Goal: Task Accomplishment & Management: Complete application form

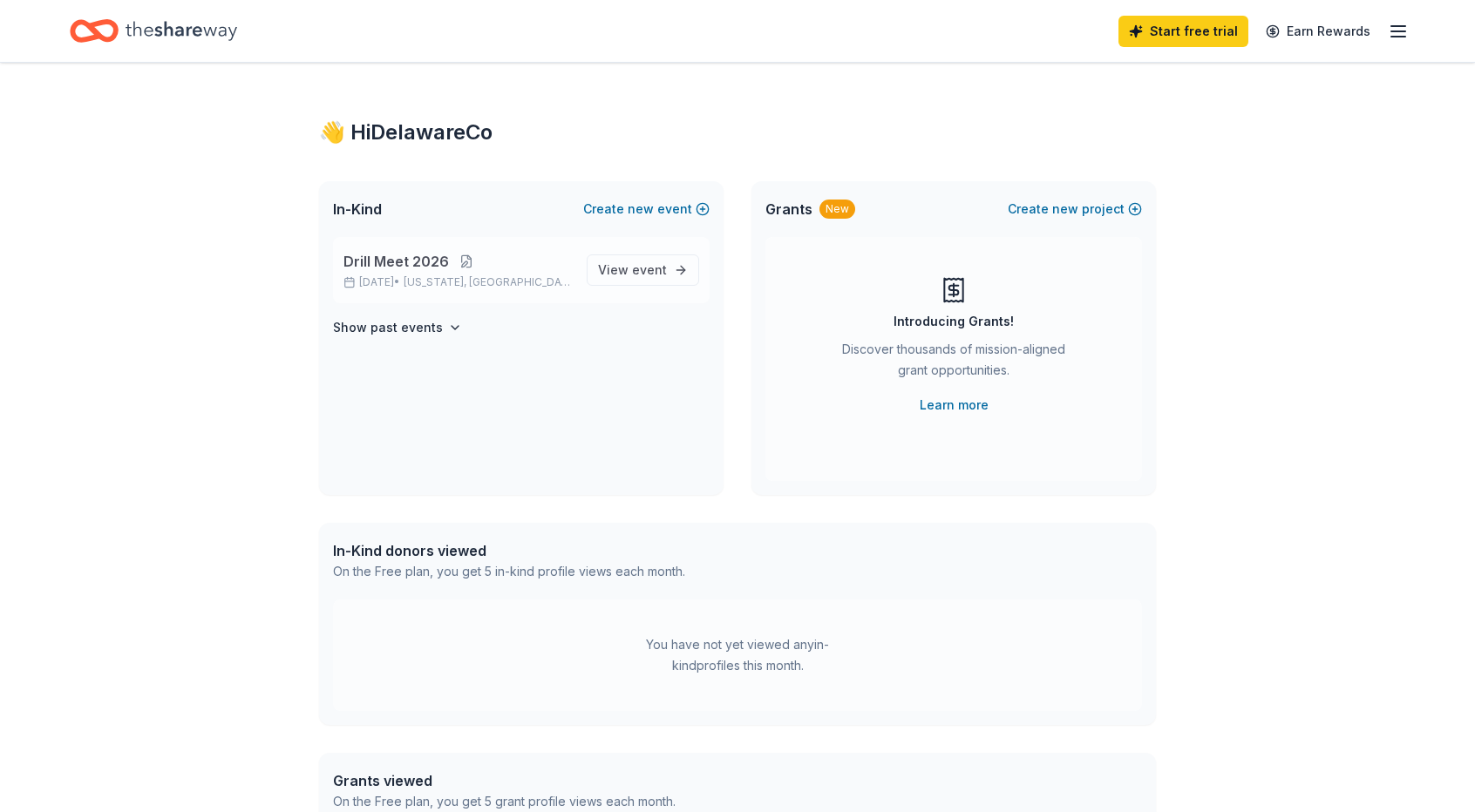
click at [460, 259] on button at bounding box center [466, 261] width 35 height 14
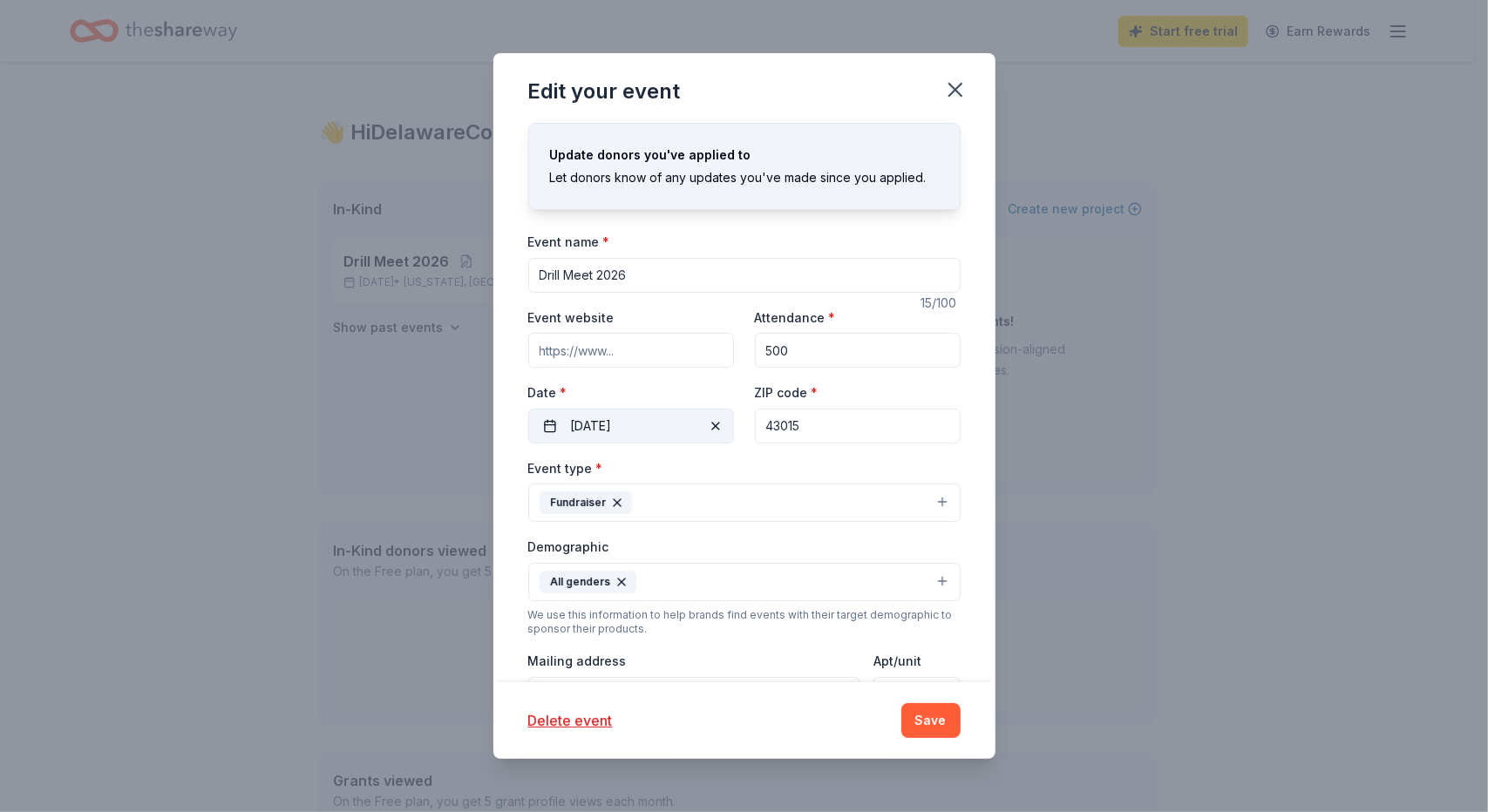
click at [578, 416] on button "02/14/2026" at bounding box center [631, 427] width 206 height 35
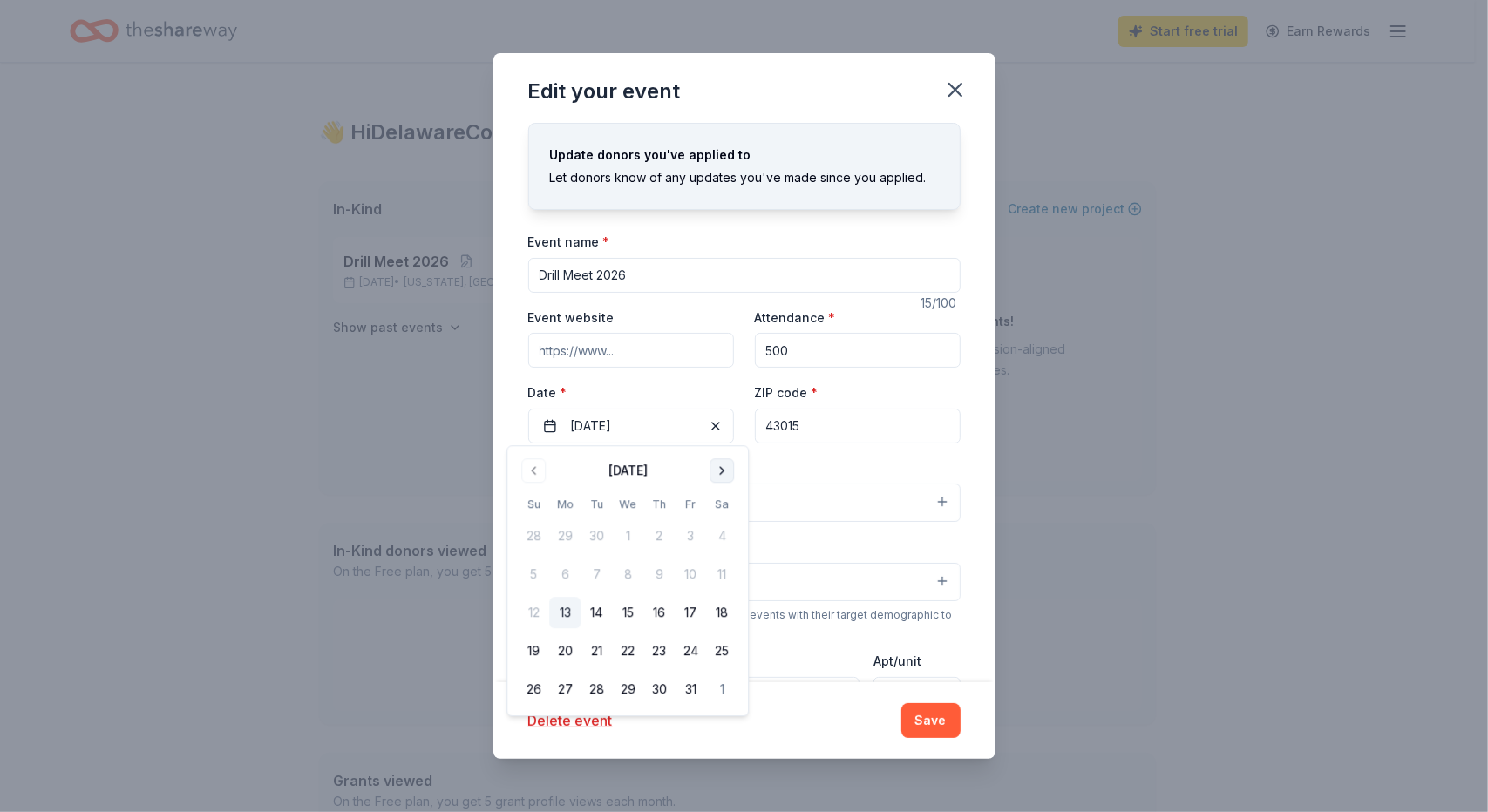
click at [722, 466] on button "Go to next month" at bounding box center [722, 470] width 24 height 24
click at [720, 535] on button "7" at bounding box center [722, 537] width 31 height 31
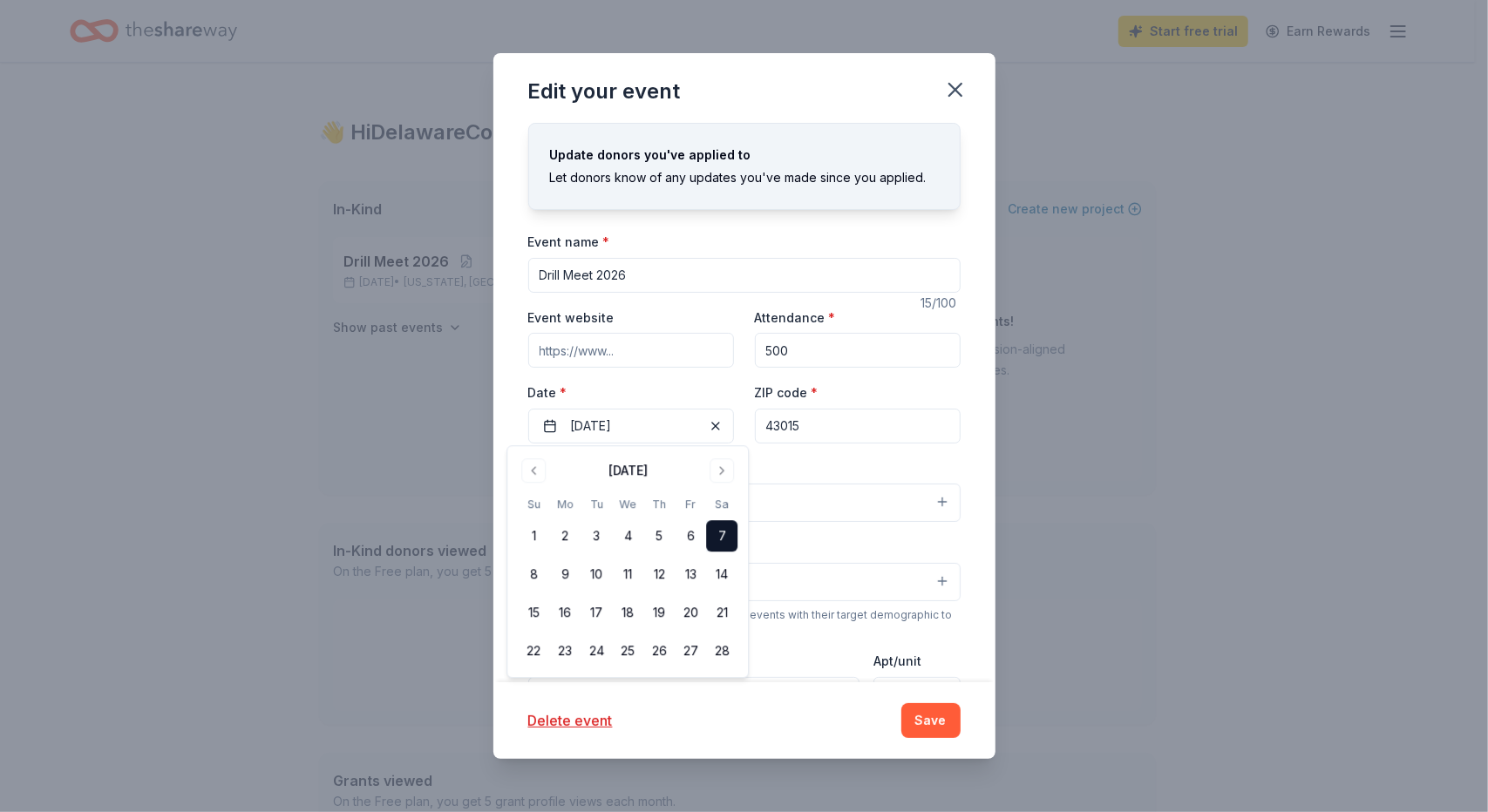
click at [931, 724] on button "Save" at bounding box center [931, 721] width 59 height 35
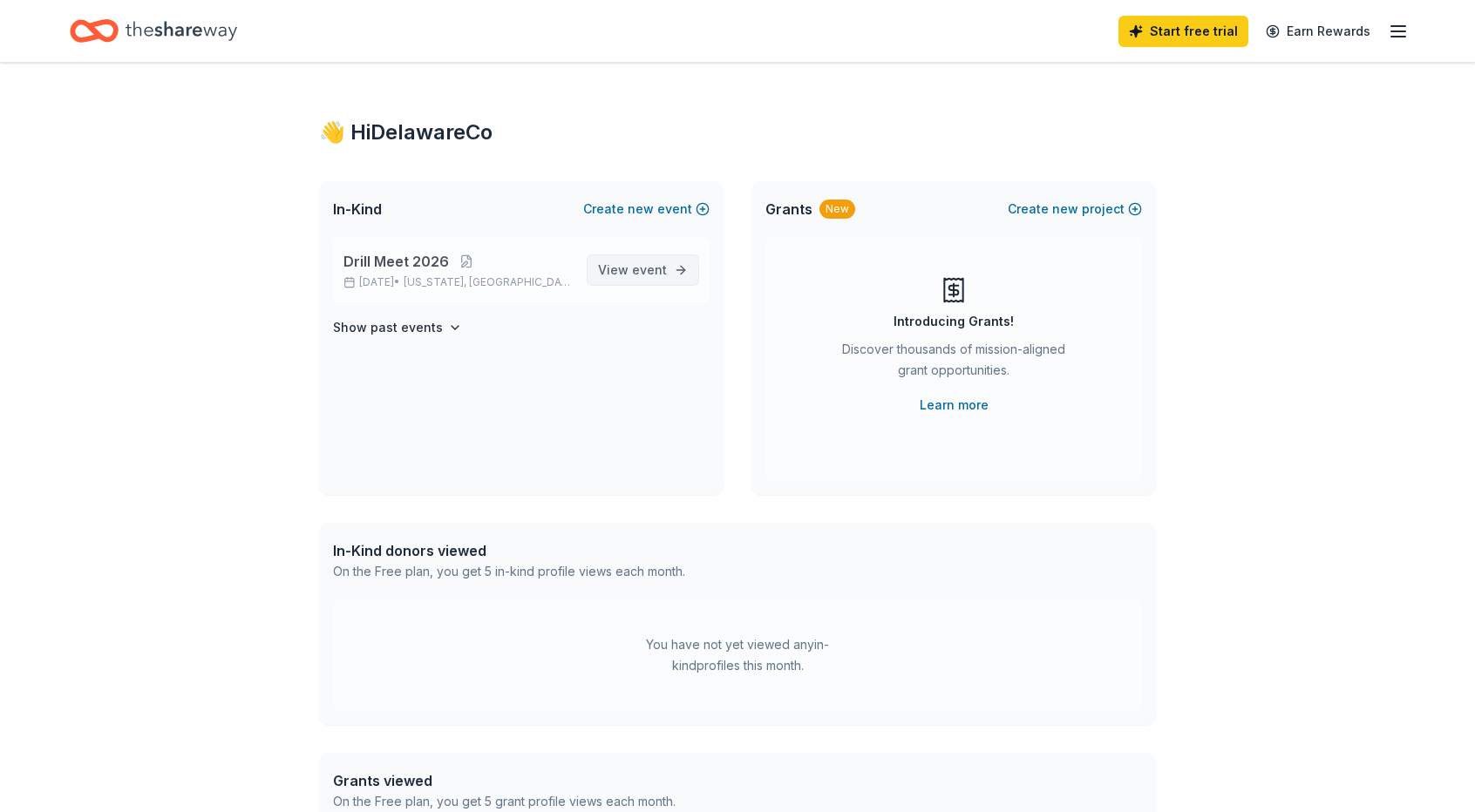
click at [627, 265] on span "View event" at bounding box center [632, 270] width 69 height 21
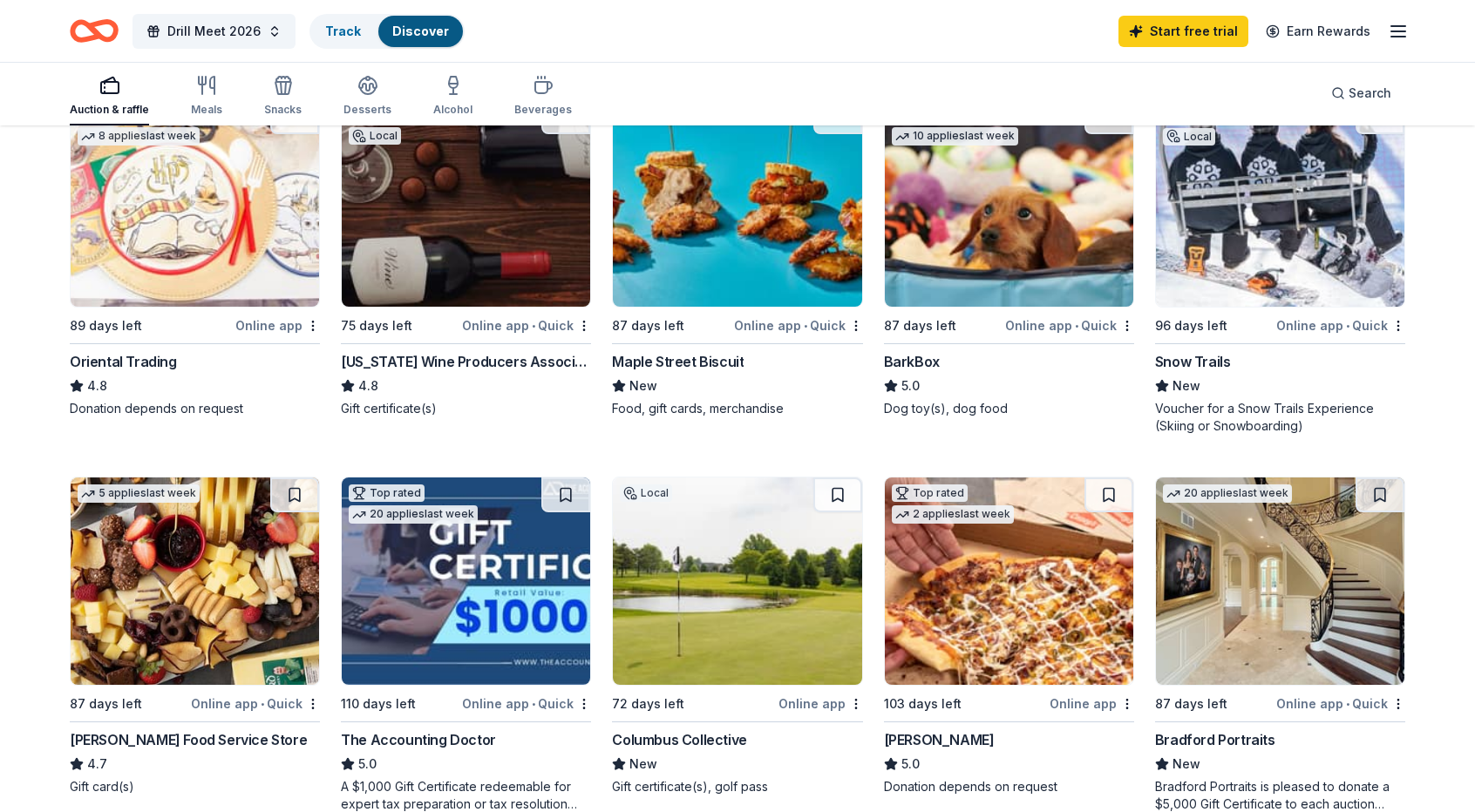
scroll to position [610, 0]
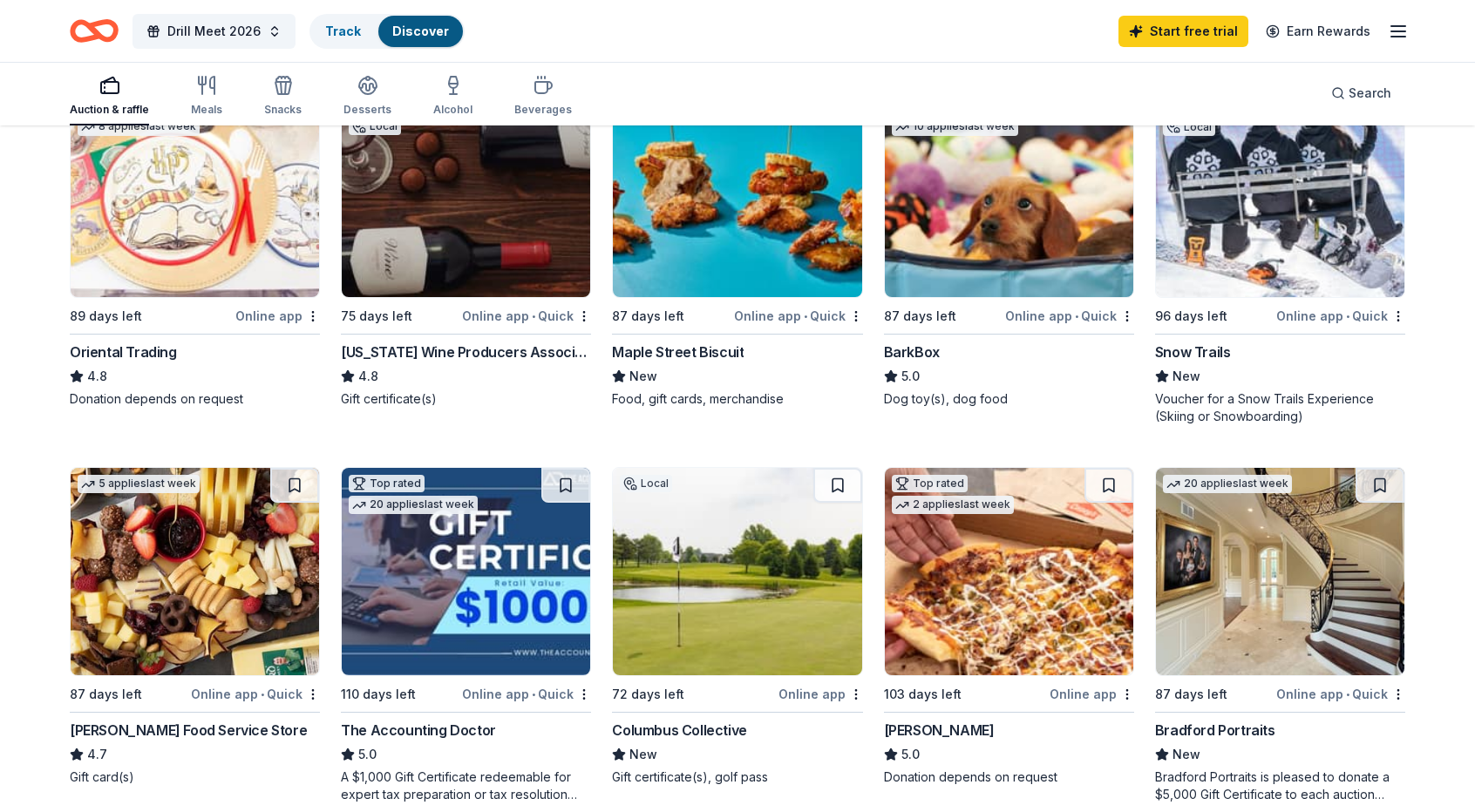
click at [1060, 313] on div "Online app • Quick" at bounding box center [1069, 316] width 129 height 22
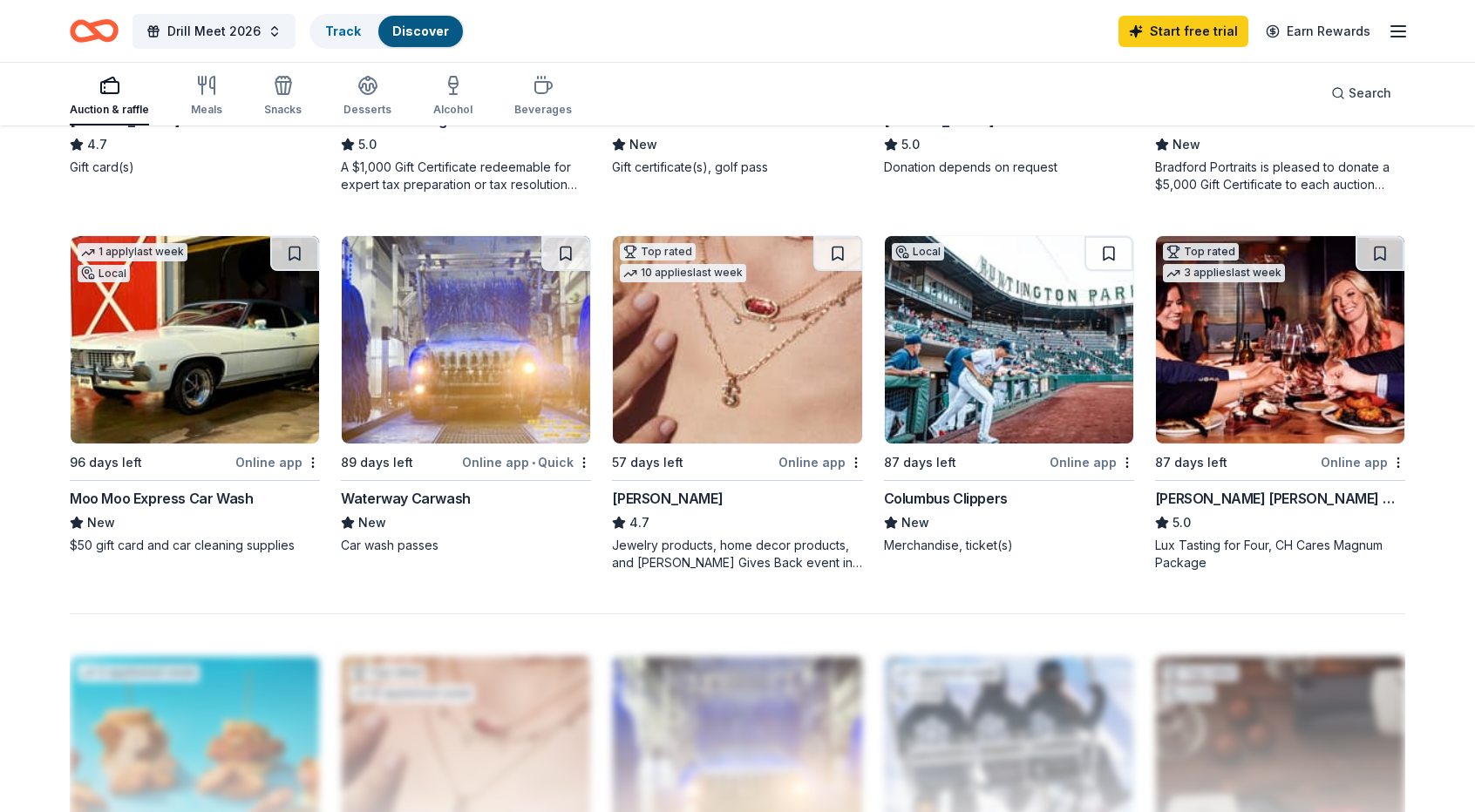
scroll to position [1220, 0]
click at [962, 384] on img at bounding box center [1009, 339] width 249 height 207
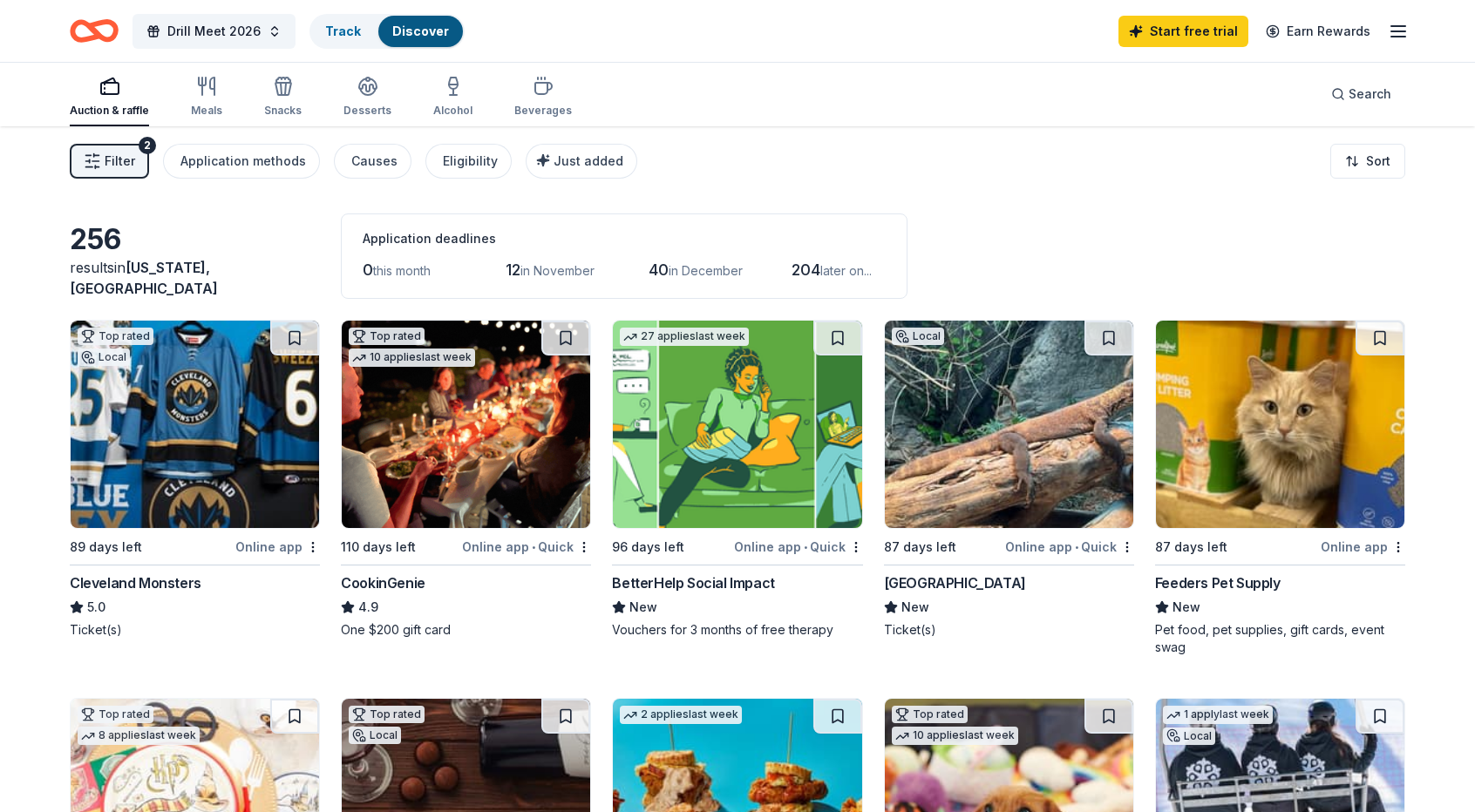
scroll to position [0, 0]
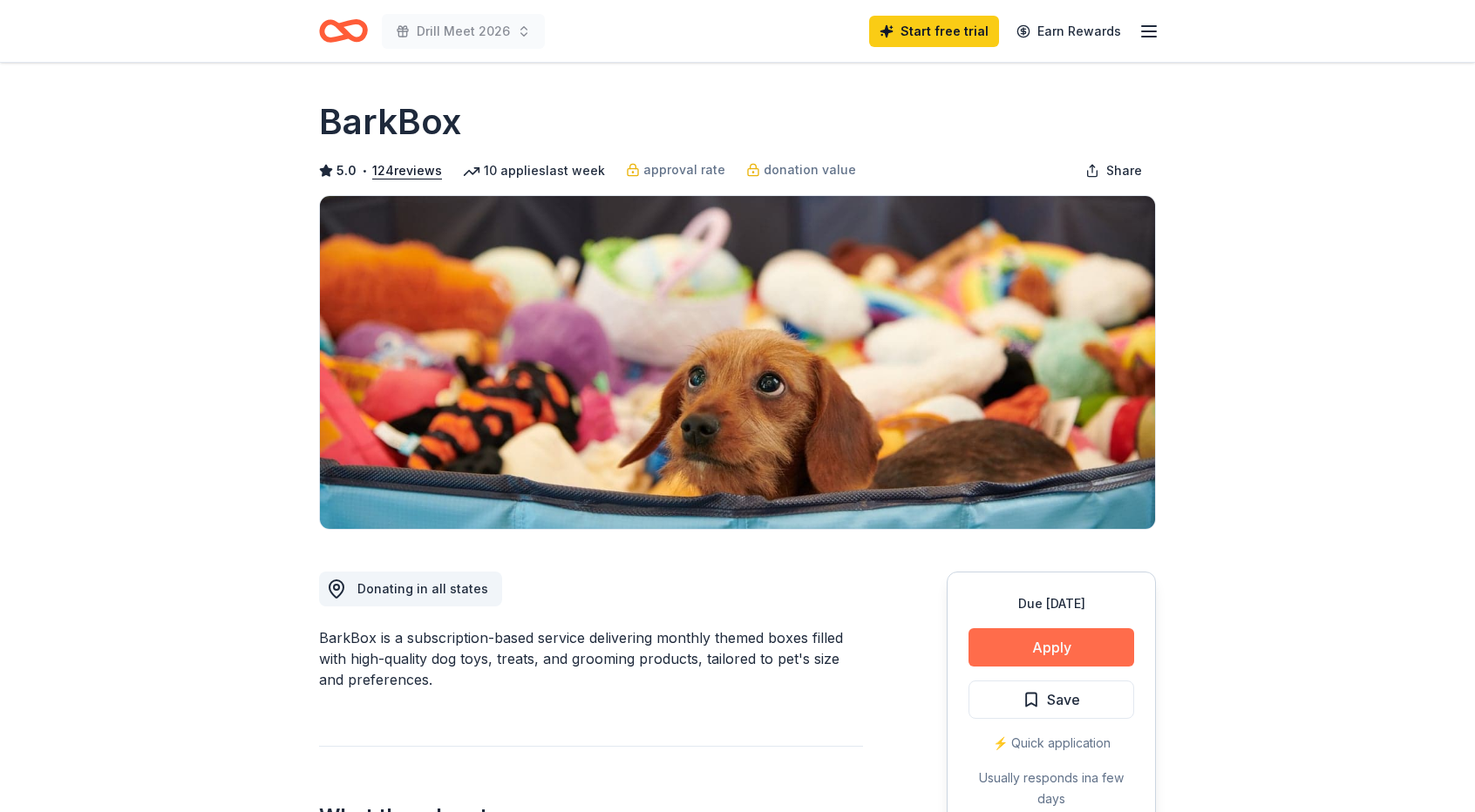
click at [1093, 648] on button "Apply" at bounding box center [1052, 648] width 166 height 39
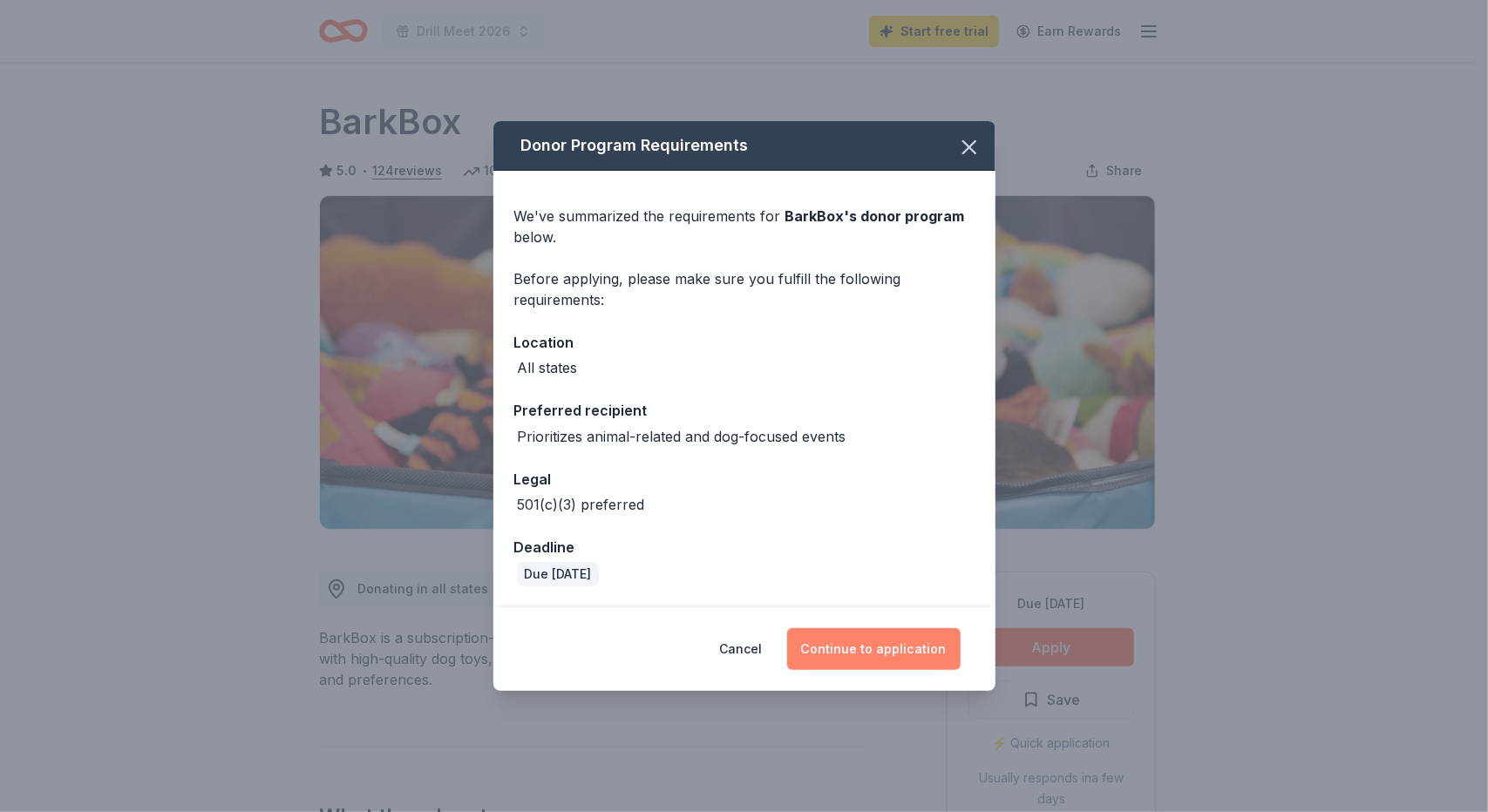
click at [926, 654] on button "Continue to application" at bounding box center [874, 649] width 173 height 41
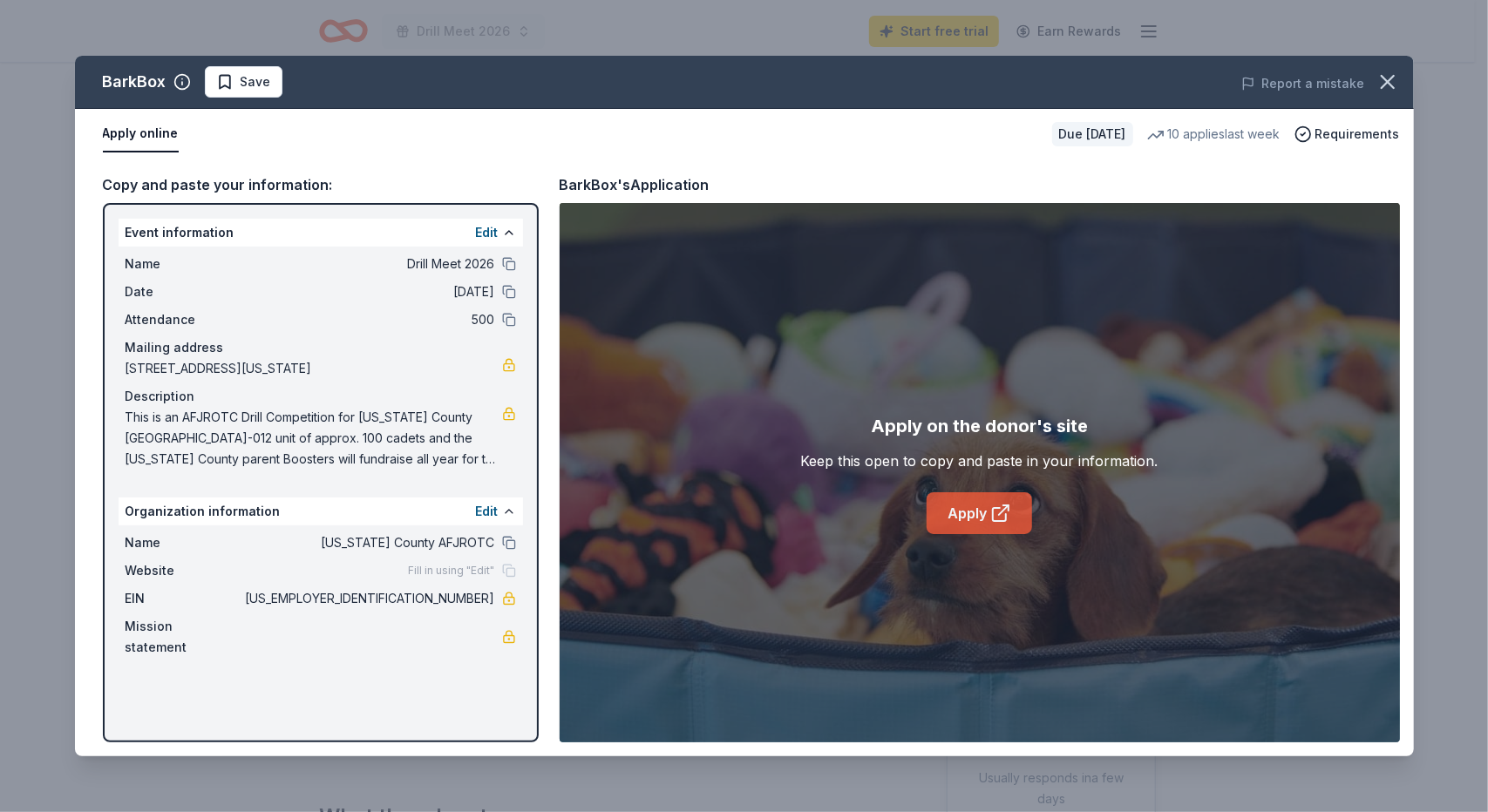
click at [983, 513] on link "Apply" at bounding box center [979, 512] width 105 height 41
drag, startPoint x: 422, startPoint y: 602, endPoint x: 480, endPoint y: 600, distance: 58.0
click at [474, 600] on span "[US_EMPLOYER_IDENTIFICATION_NUMBER]" at bounding box center [369, 598] width 253 height 21
click at [160, 428] on span "This is an AFJROTC Drill Competition for [US_STATE] County [GEOGRAPHIC_DATA]-01…" at bounding box center [313, 439] width 377 height 63
click at [131, 420] on span "This is an AFJROTC Drill Competition for [US_STATE] County [GEOGRAPHIC_DATA]-01…" at bounding box center [313, 439] width 377 height 63
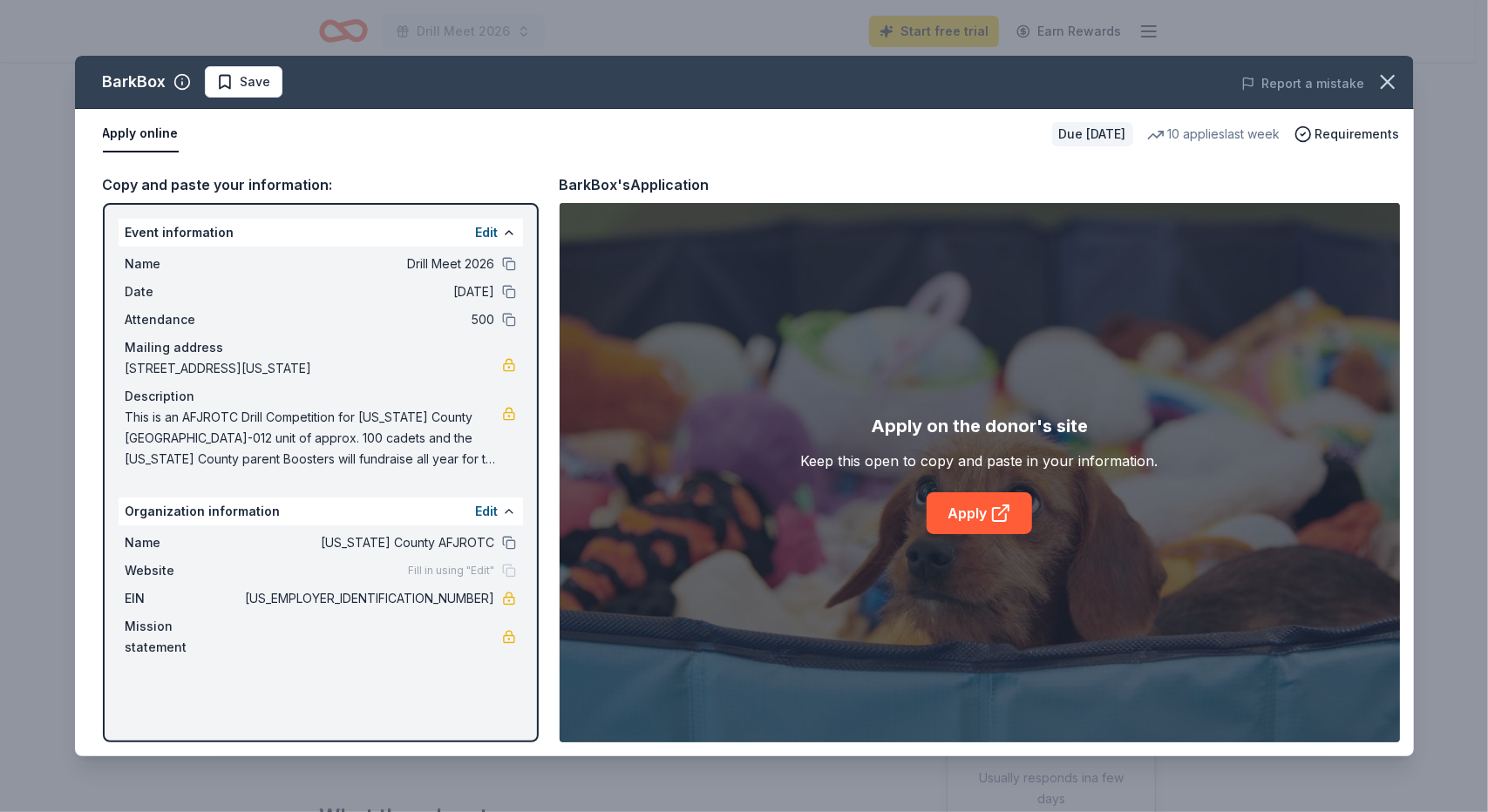
click at [131, 420] on span "This is an AFJROTC Drill Competition for [US_STATE] County [GEOGRAPHIC_DATA]-01…" at bounding box center [313, 439] width 377 height 63
click at [130, 414] on span "This is an AFJROTC Drill Competition for [US_STATE] County [GEOGRAPHIC_DATA]-01…" at bounding box center [313, 439] width 377 height 63
click at [130, 415] on span "This is an AFJROTC Drill Competition for [US_STATE] County [GEOGRAPHIC_DATA]-01…" at bounding box center [313, 439] width 377 height 63
click at [317, 453] on span "This is an AFJROTC Drill Competition for [US_STATE] County [GEOGRAPHIC_DATA]-01…" at bounding box center [313, 439] width 377 height 63
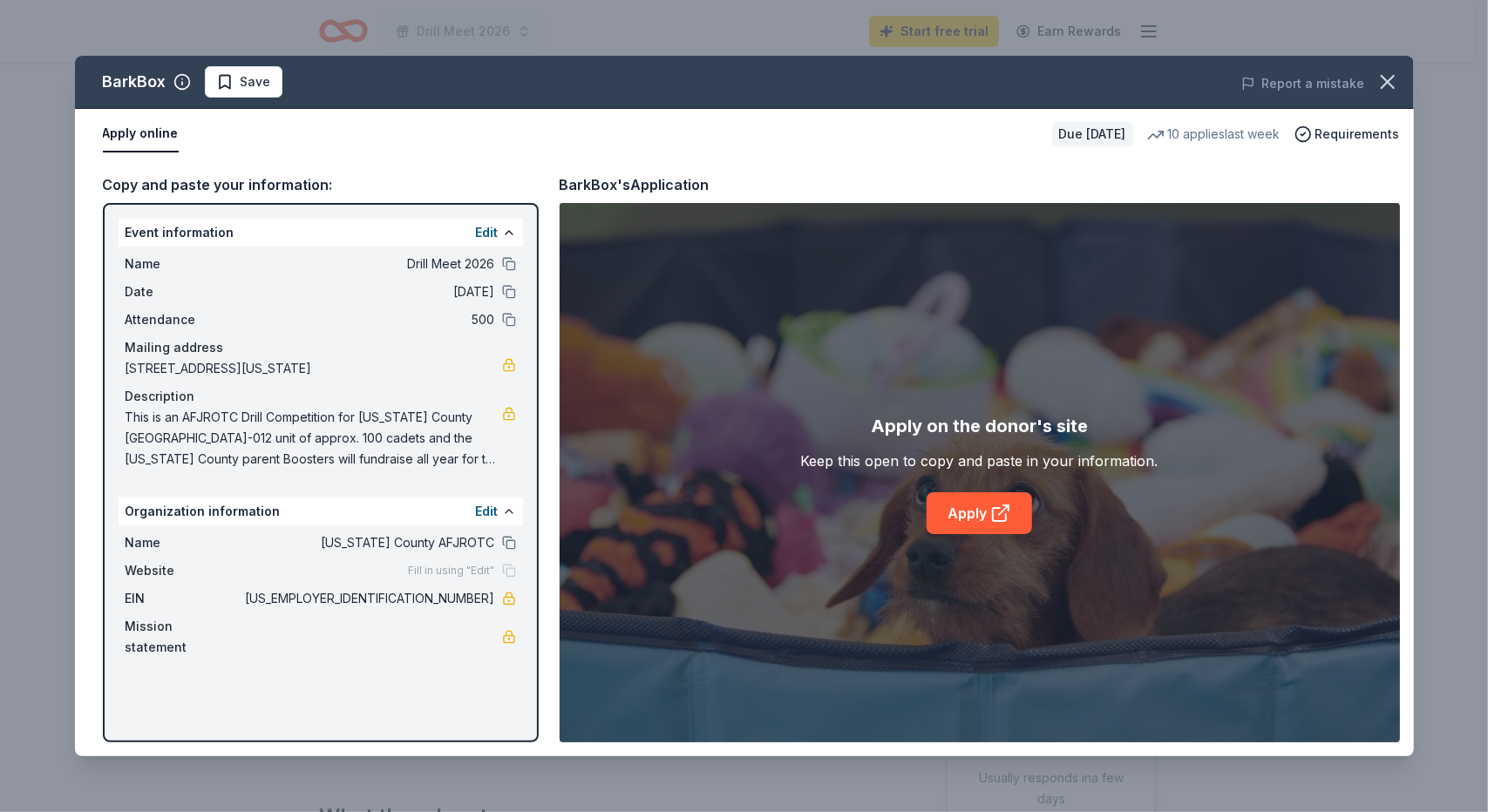
click at [317, 453] on span "This is an AFJROTC Drill Competition for [US_STATE] County [GEOGRAPHIC_DATA]-01…" at bounding box center [313, 439] width 377 height 63
click at [289, 444] on span "This is an AFJROTC Drill Competition for [US_STATE] County [GEOGRAPHIC_DATA]-01…" at bounding box center [313, 439] width 377 height 63
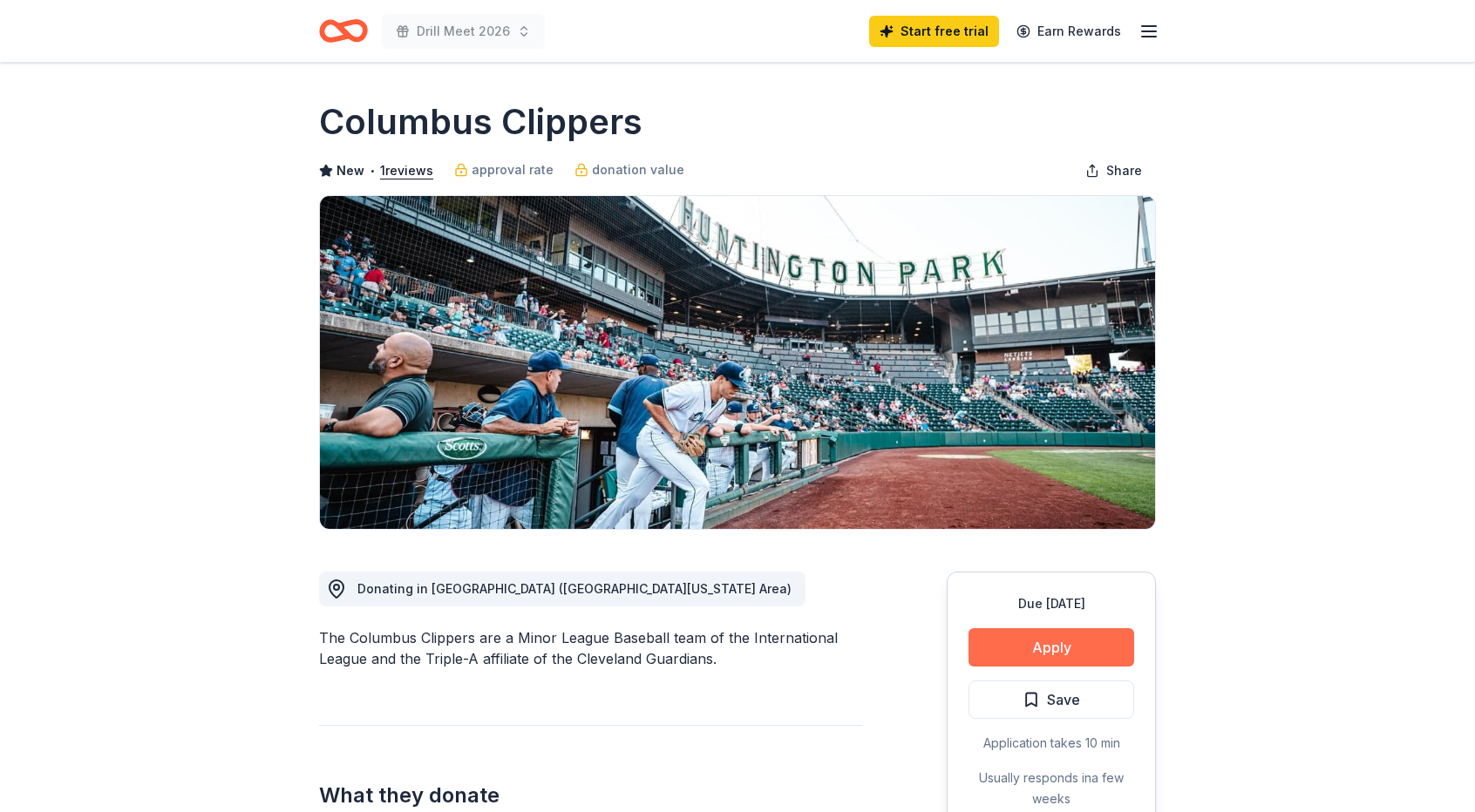
click at [1053, 651] on button "Apply" at bounding box center [1052, 648] width 166 height 39
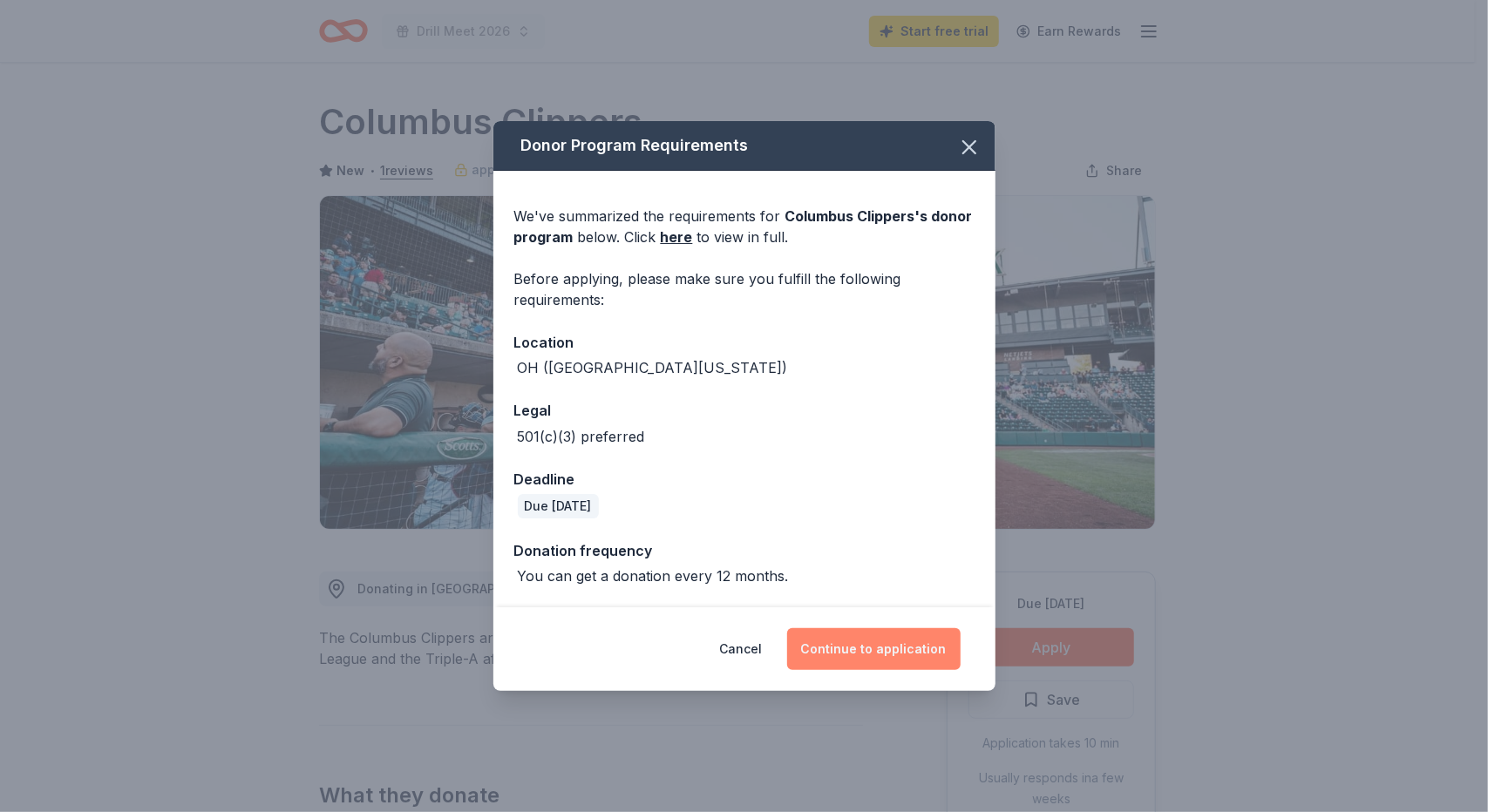
click at [906, 654] on button "Continue to application" at bounding box center [874, 649] width 173 height 41
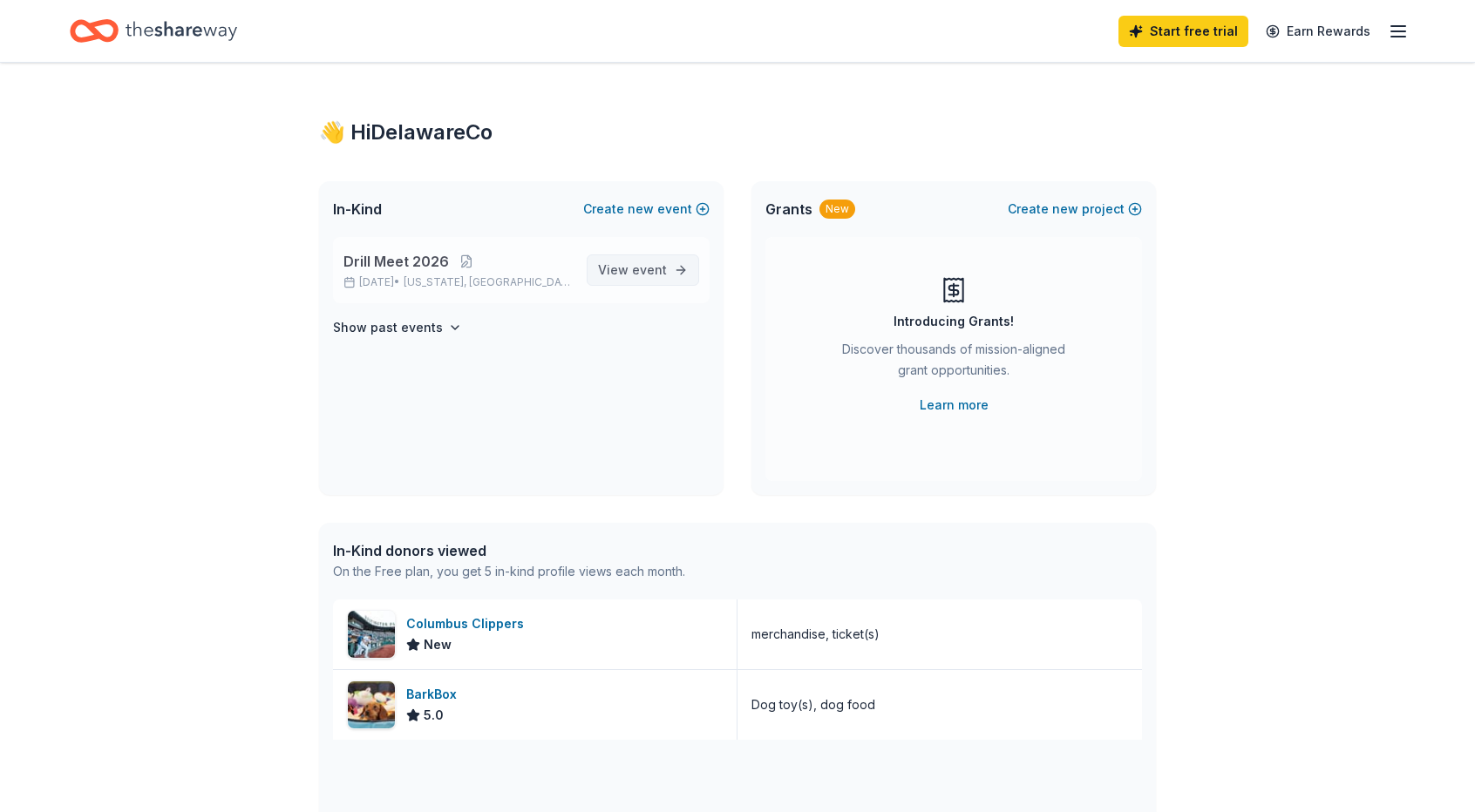
click at [621, 263] on span "View event" at bounding box center [632, 270] width 69 height 21
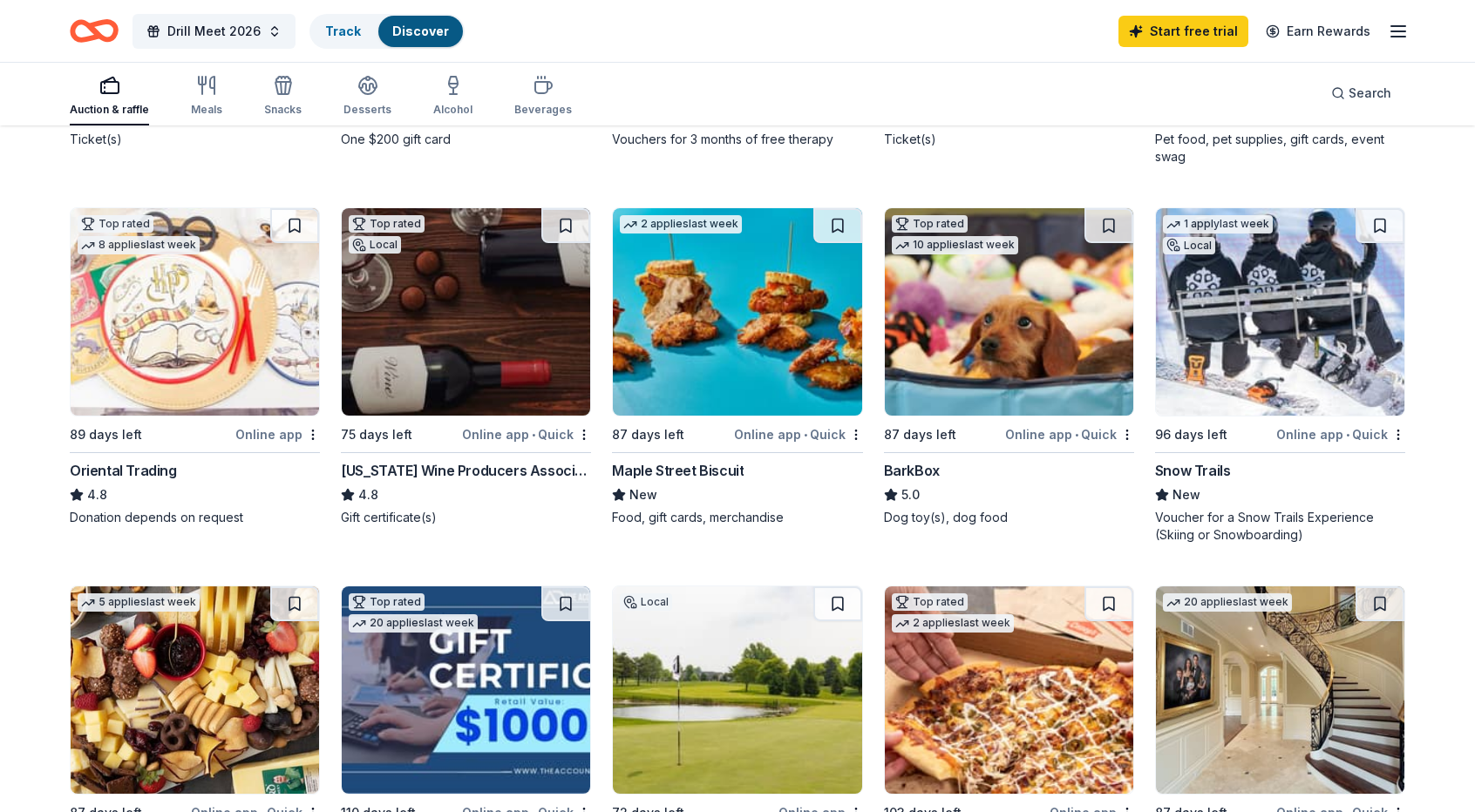
scroll to position [610, 0]
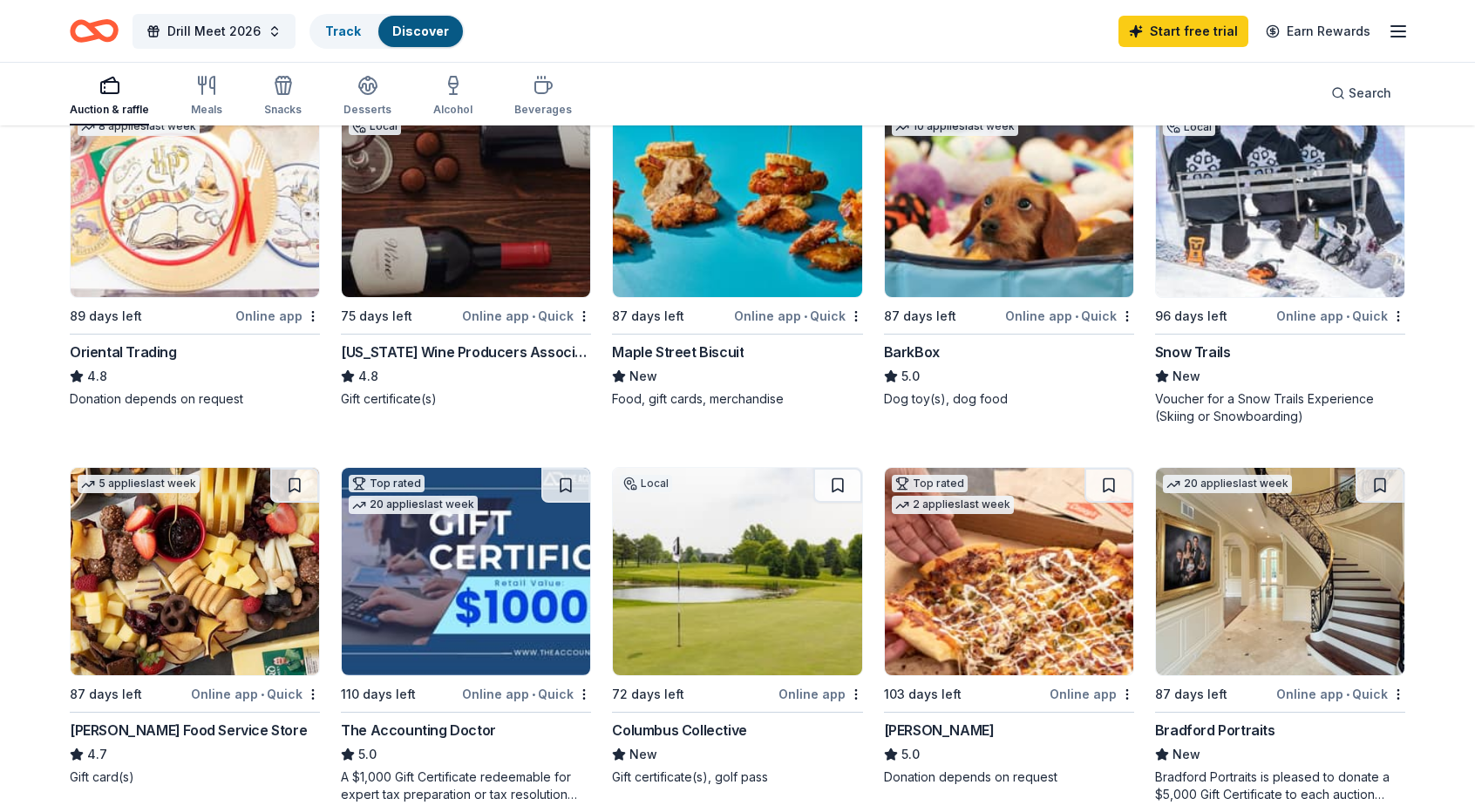
click at [1256, 195] on img at bounding box center [1280, 193] width 249 height 207
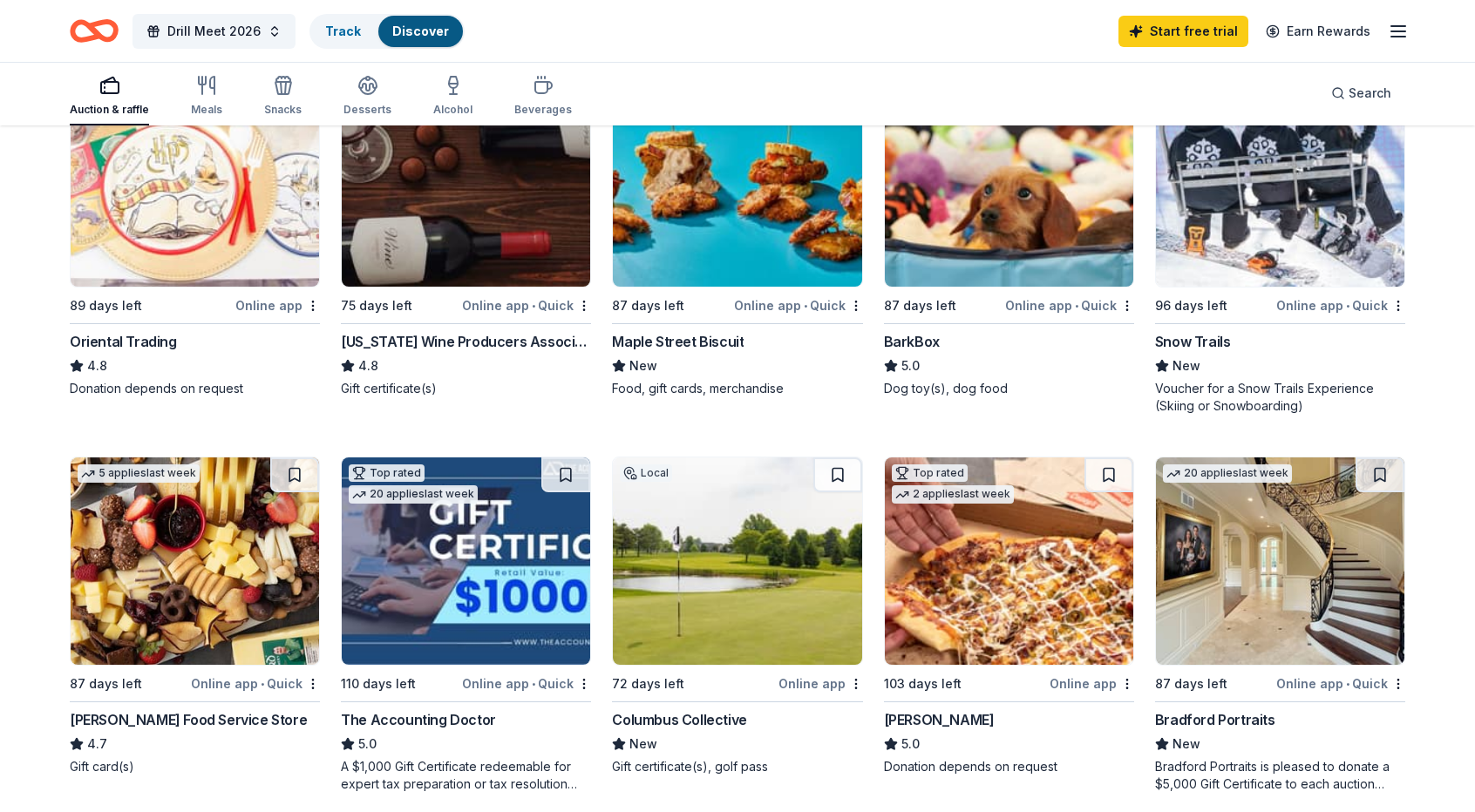
scroll to position [784, 0]
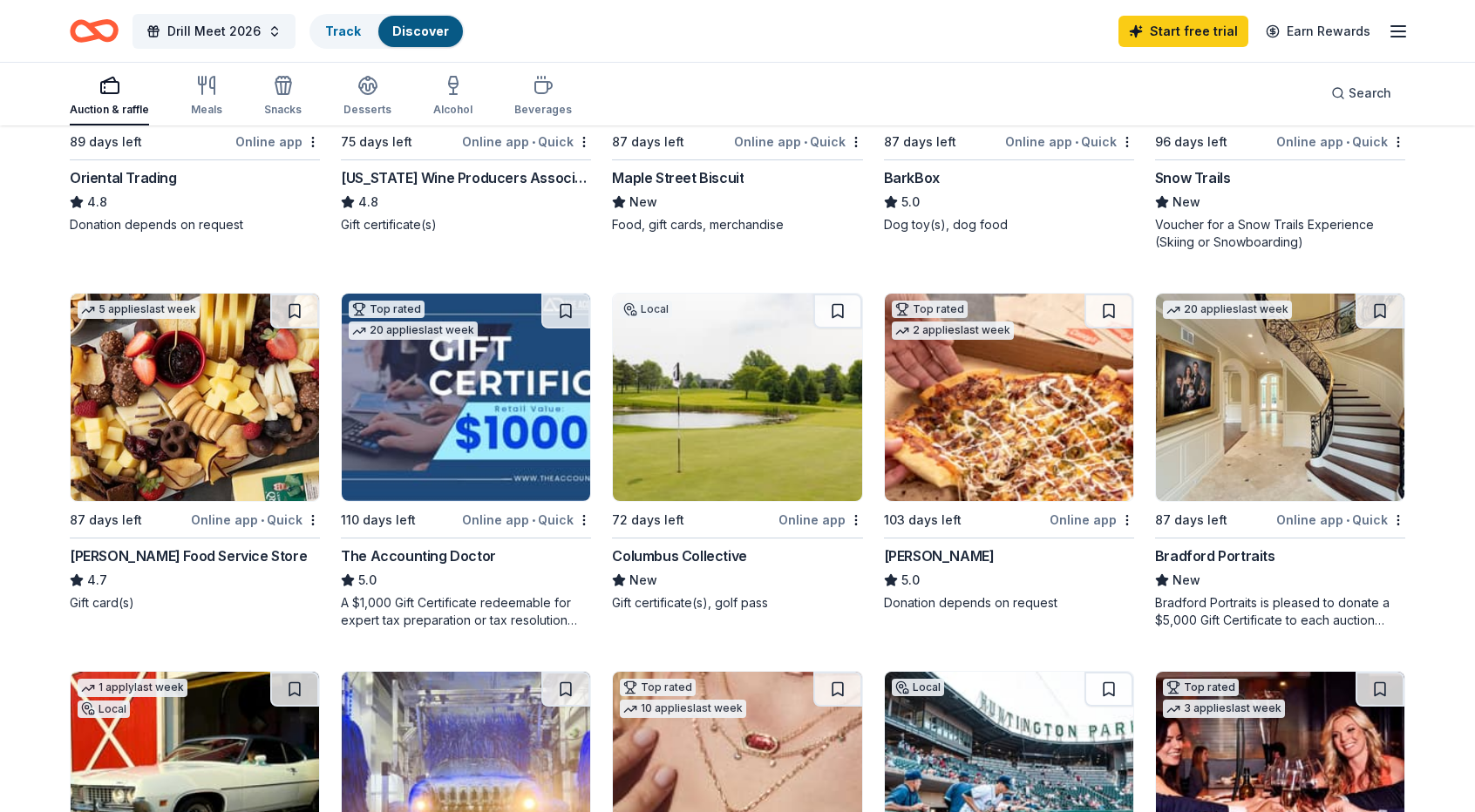
click at [757, 426] on img at bounding box center [738, 397] width 249 height 207
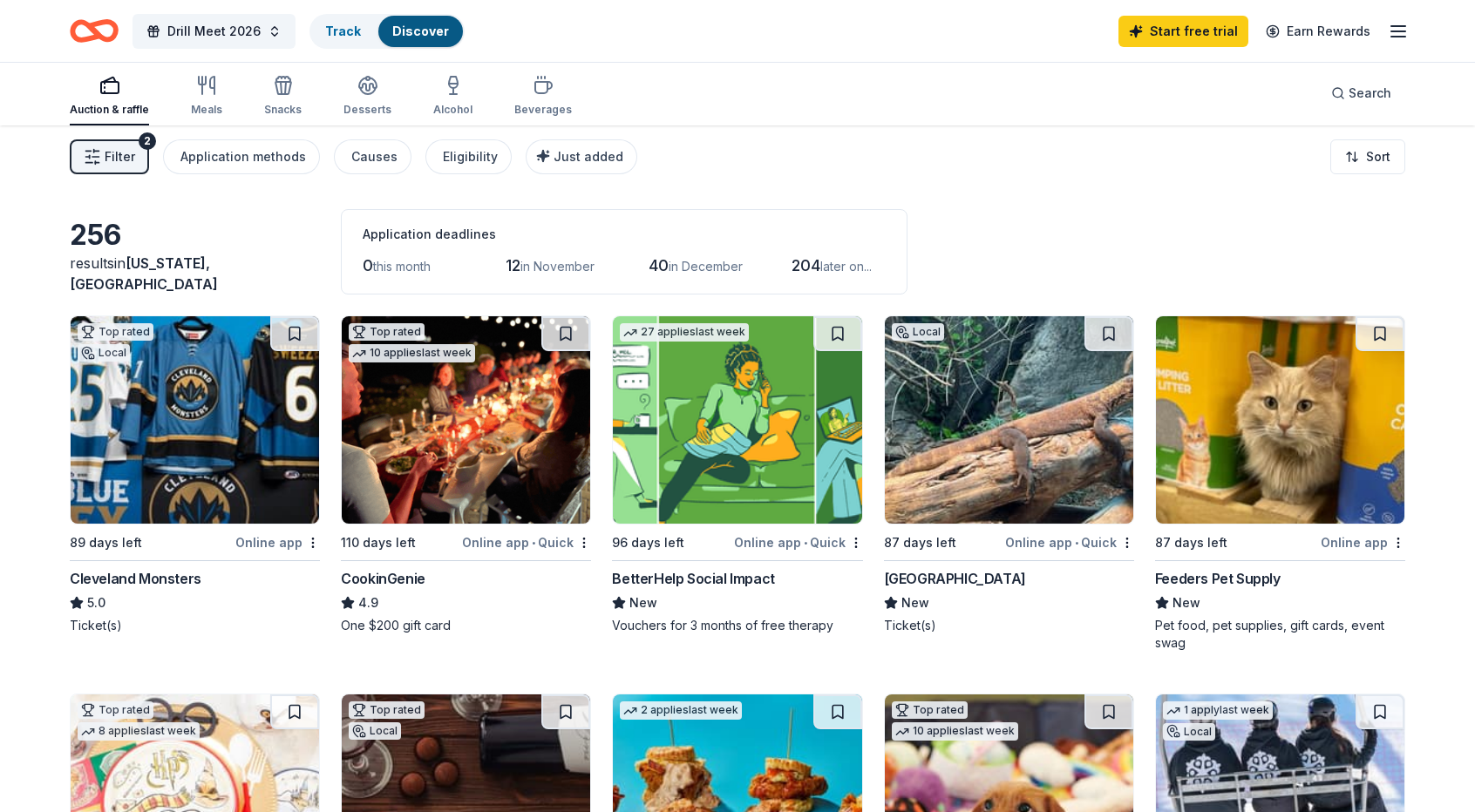
scroll to position [0, 0]
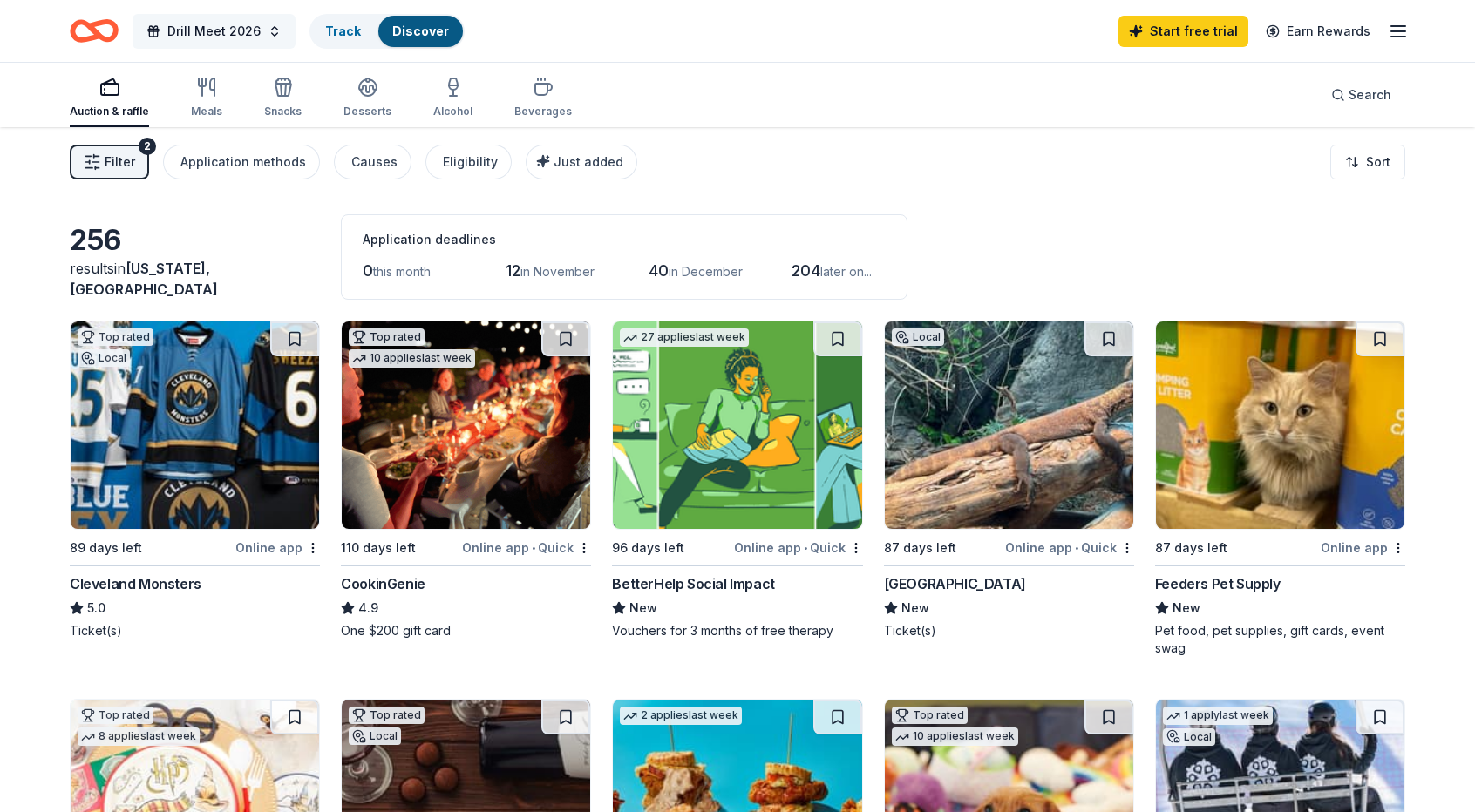
click at [201, 24] on span "Drill Meet 2026" at bounding box center [214, 31] width 93 height 21
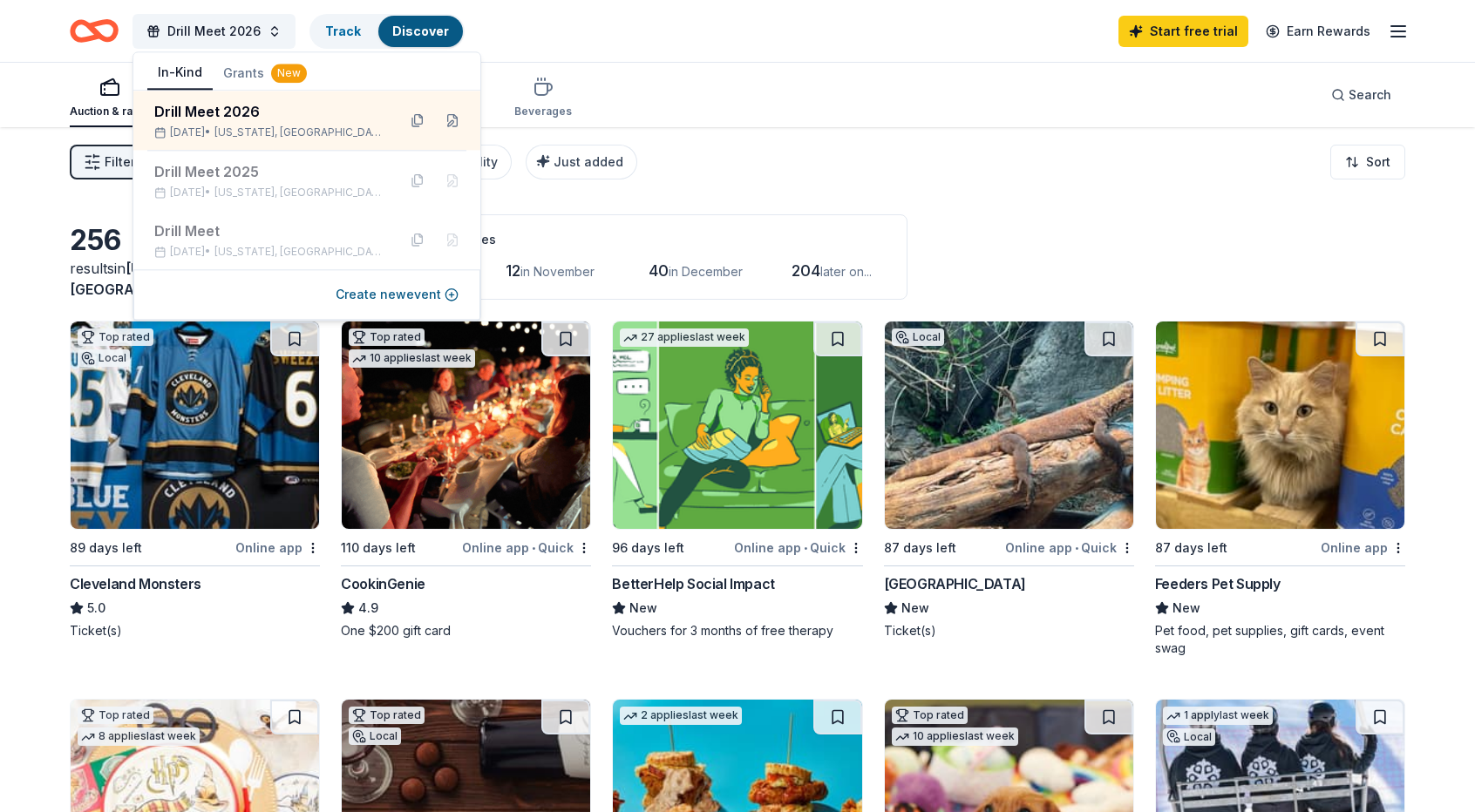
click at [186, 65] on button "In-Kind" at bounding box center [180, 73] width 65 height 33
click at [753, 34] on div "Drill Meet 2026 Track Discover Start free trial Earn Rewards" at bounding box center [738, 30] width 1336 height 41
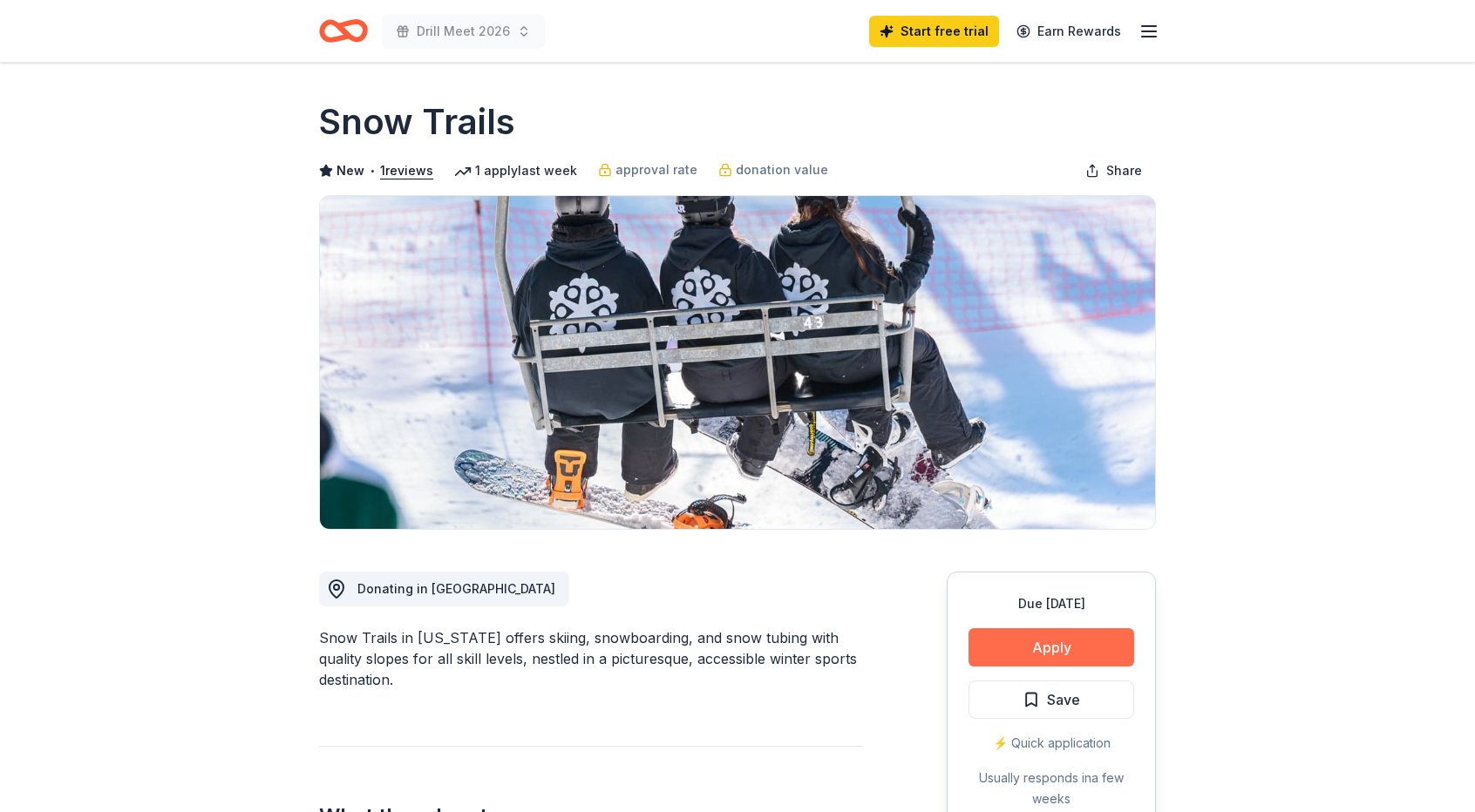
click at [1060, 648] on button "Apply" at bounding box center [1052, 648] width 166 height 39
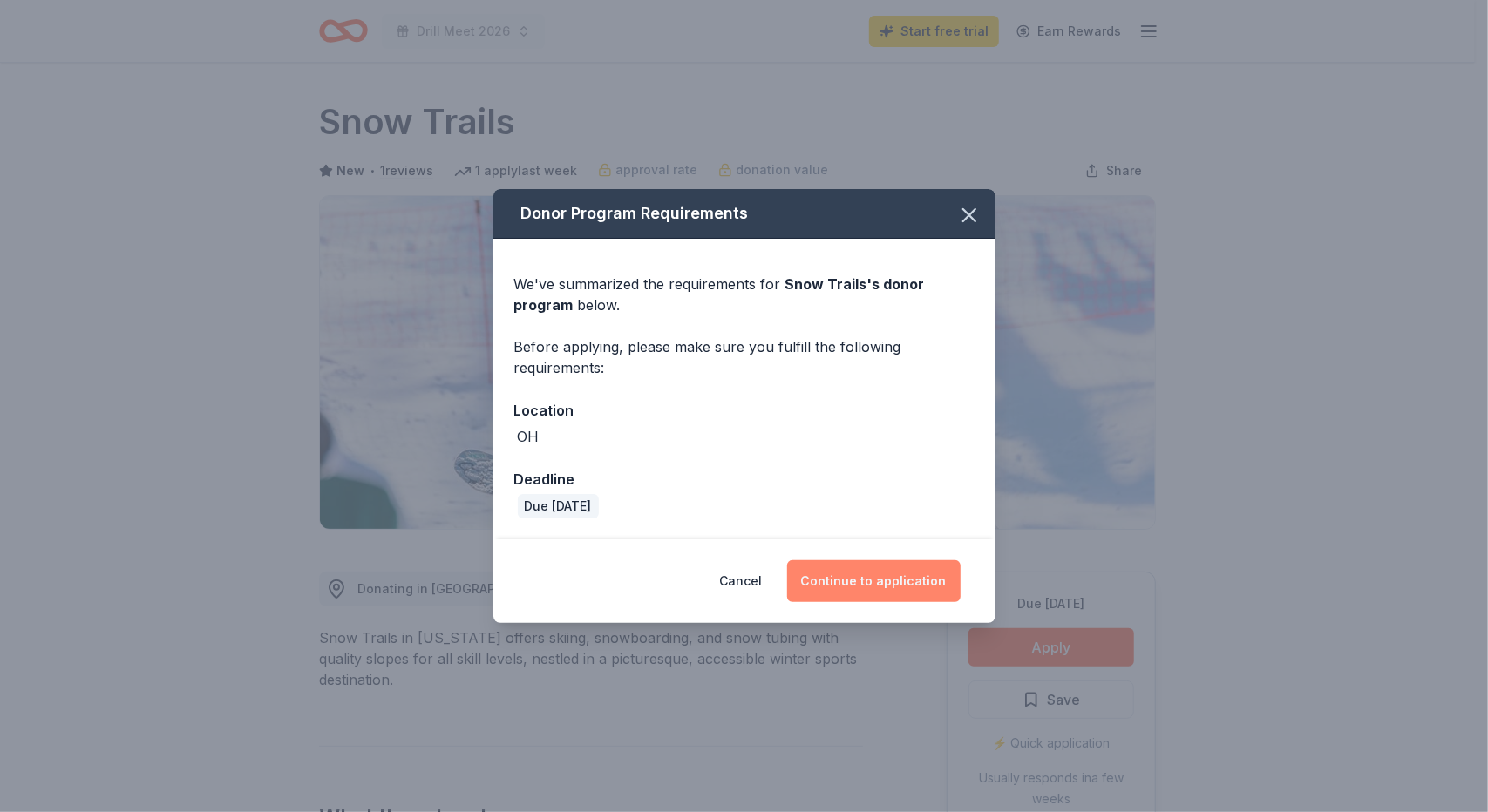
click at [898, 575] on button "Continue to application" at bounding box center [874, 581] width 173 height 41
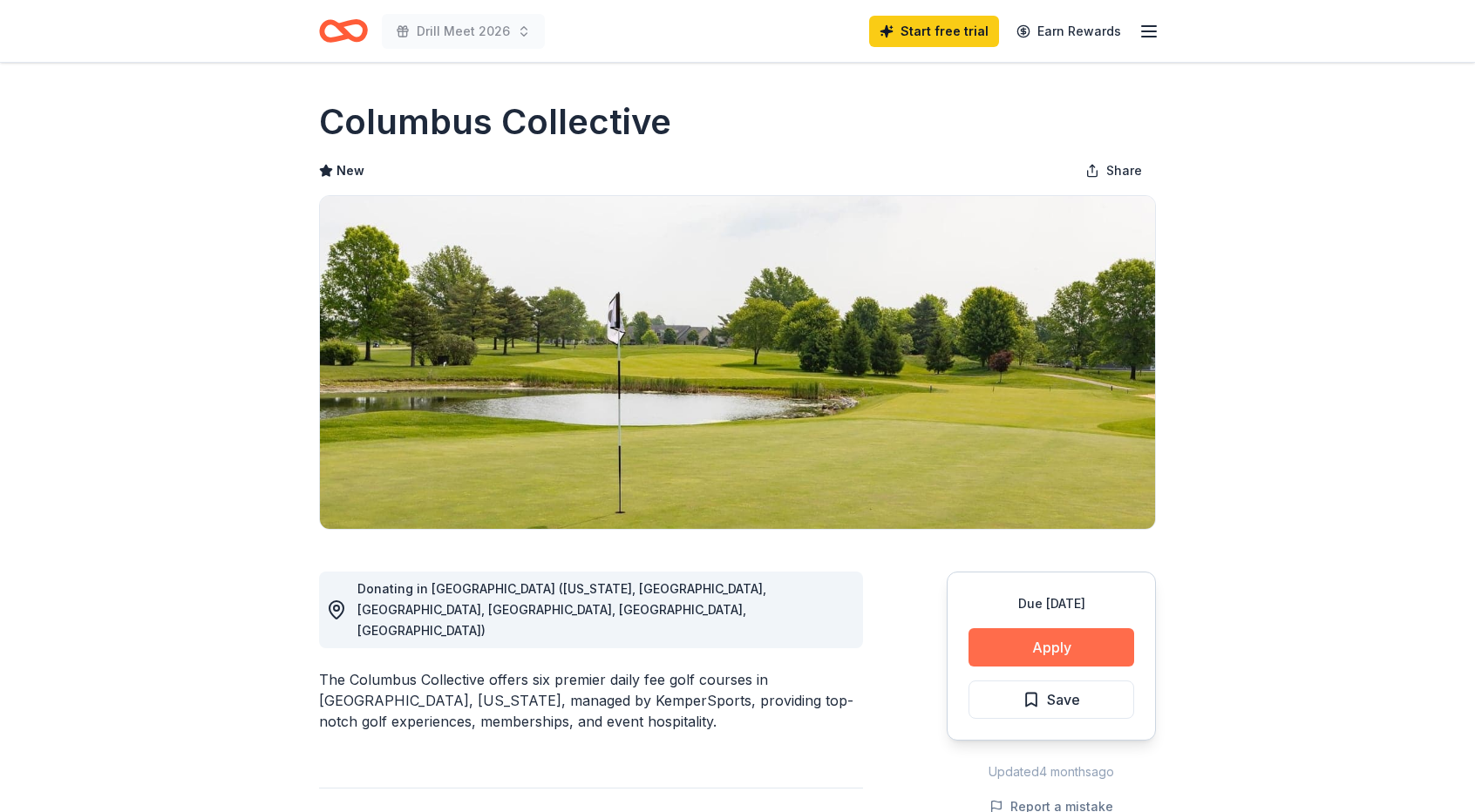
click at [1068, 650] on button "Apply" at bounding box center [1052, 648] width 166 height 39
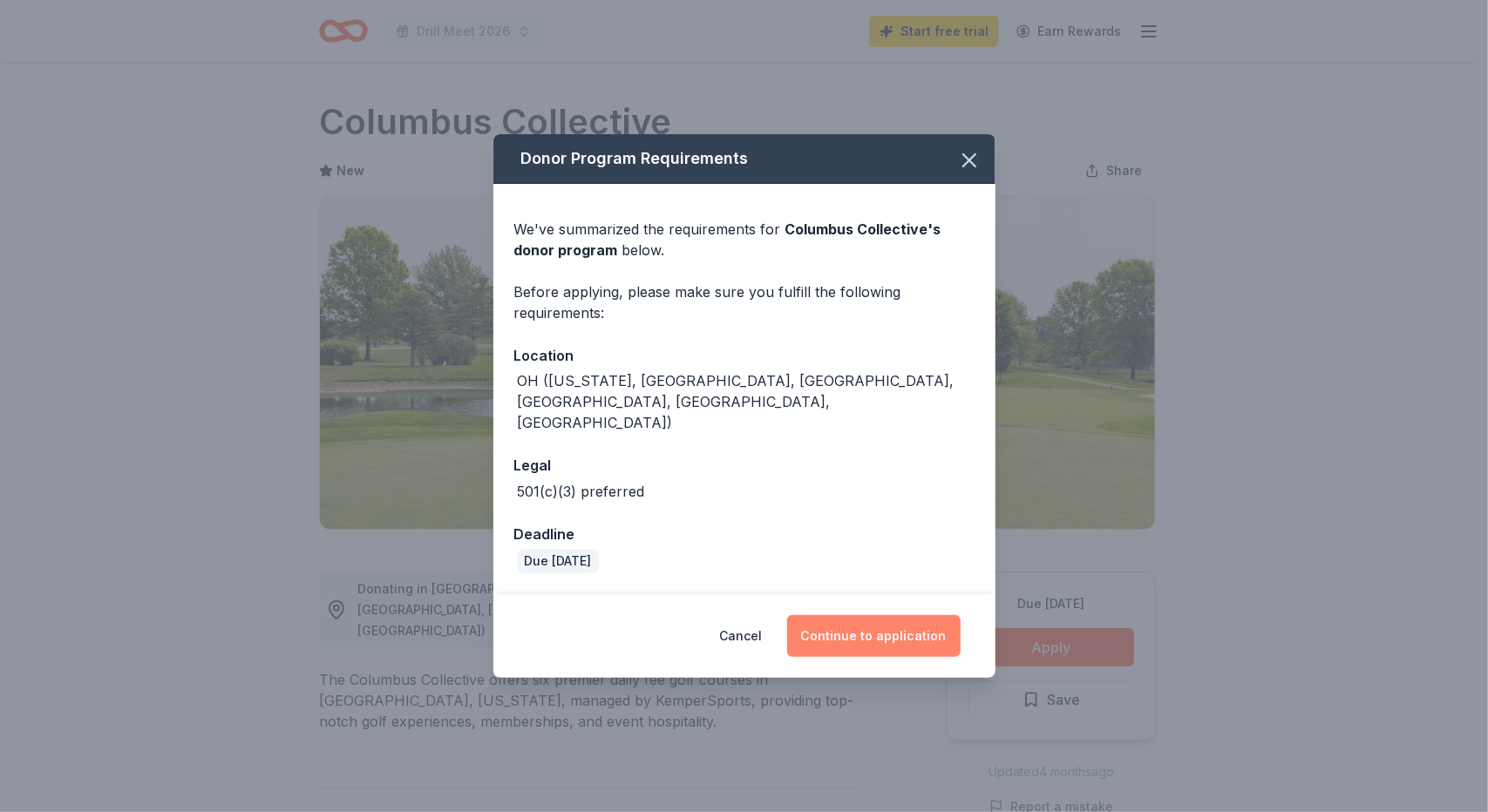
click at [892, 616] on button "Continue to application" at bounding box center [874, 636] width 173 height 41
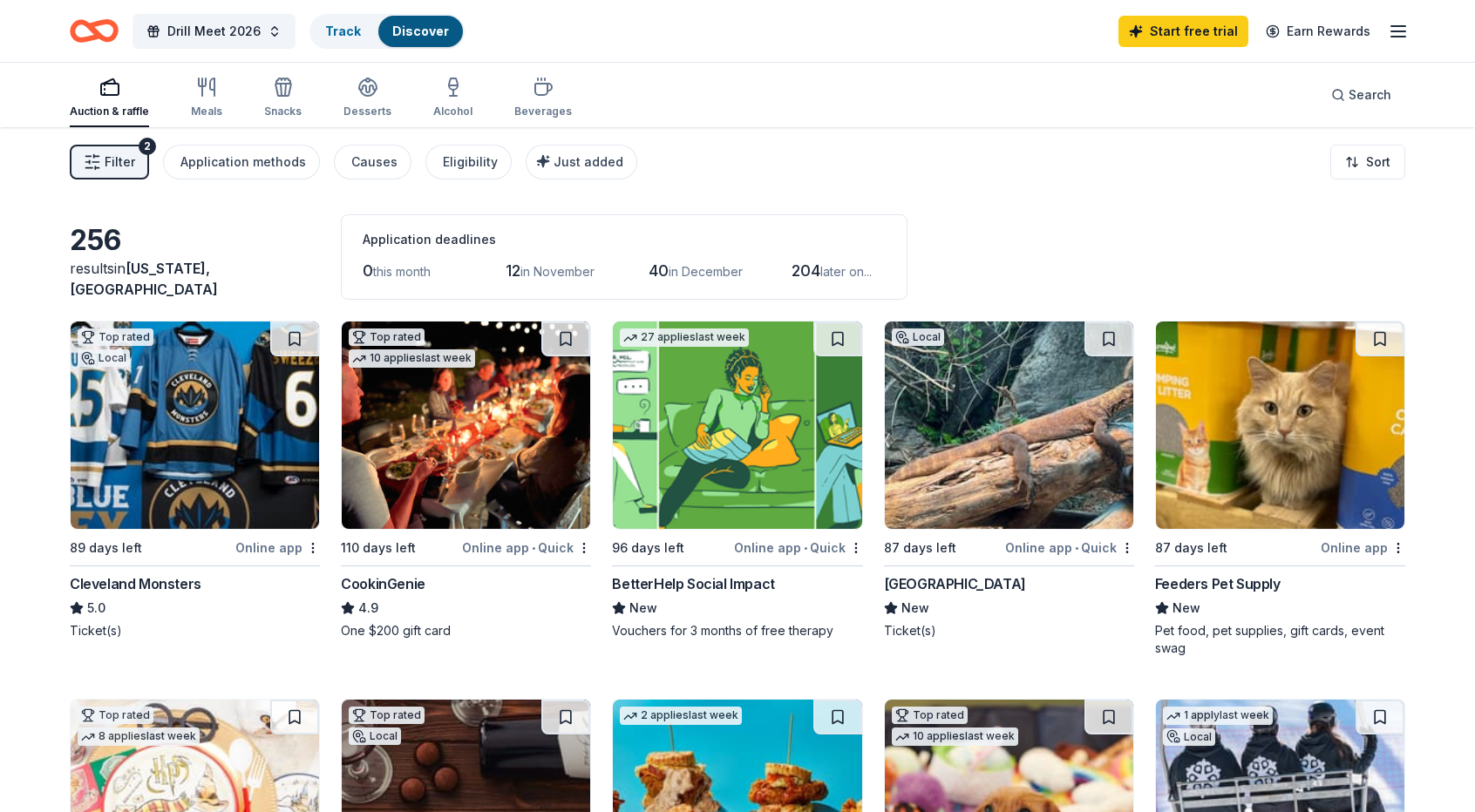
click at [984, 394] on img at bounding box center [1009, 425] width 249 height 207
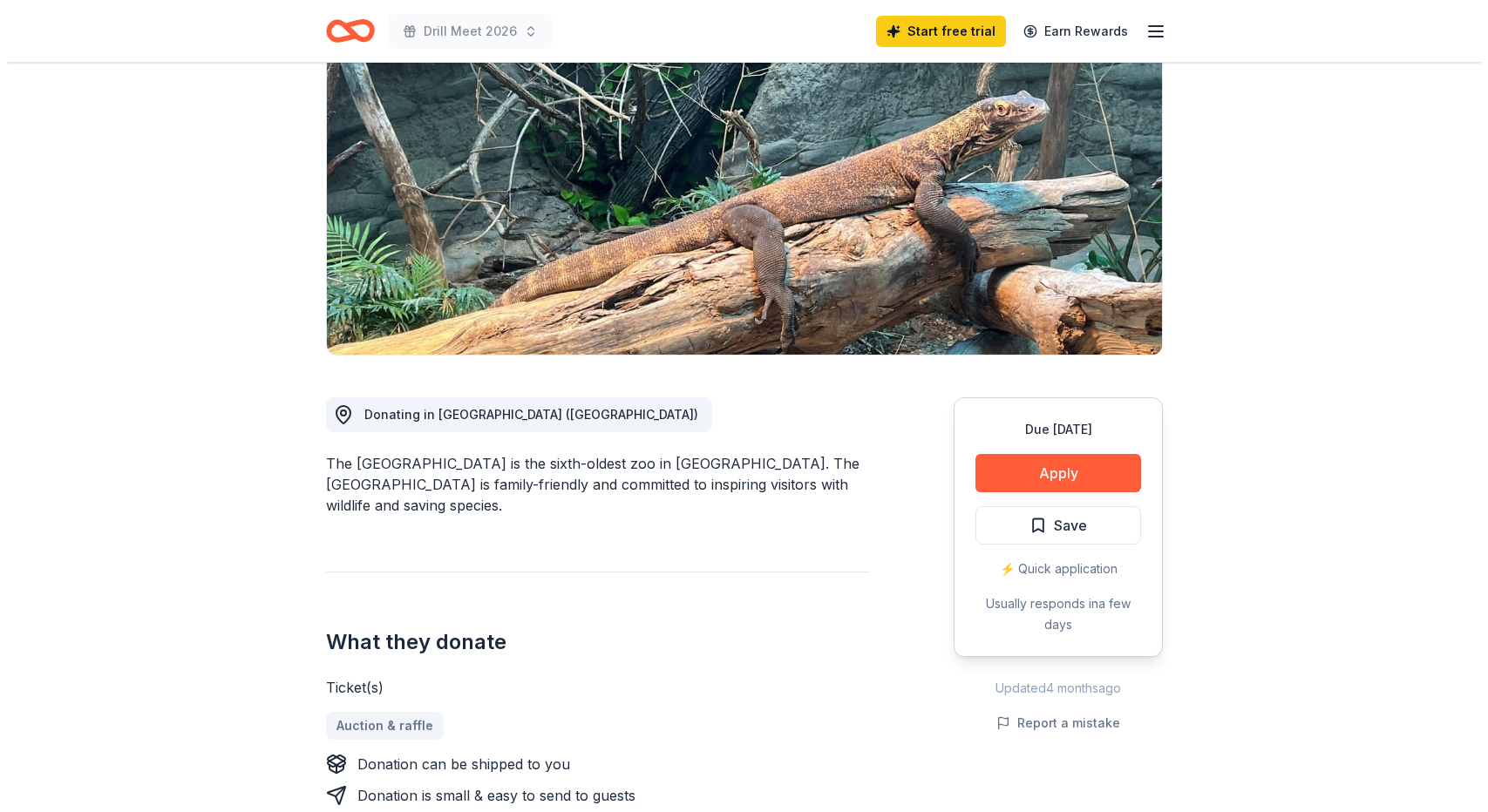
scroll to position [174, 0]
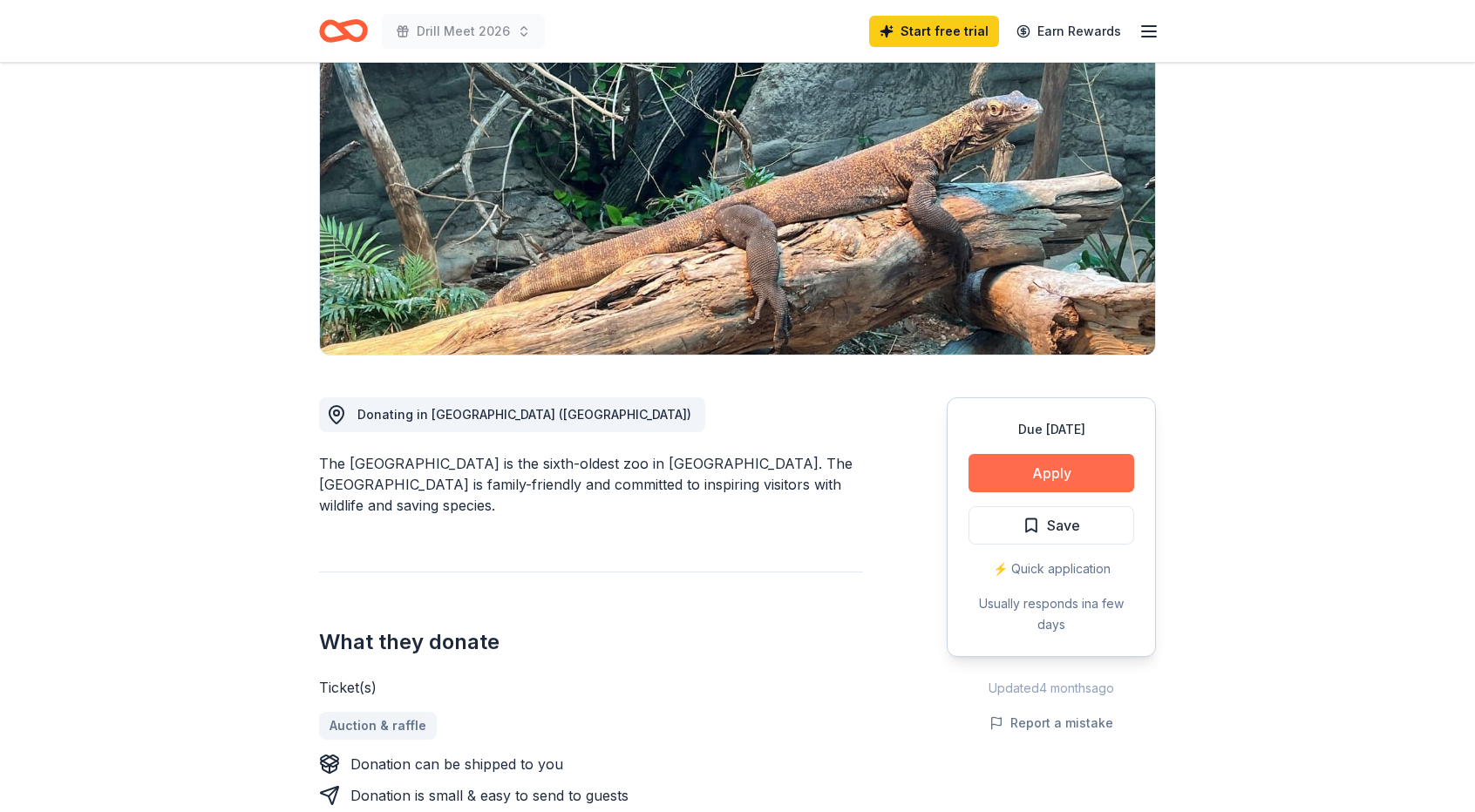
click at [1068, 460] on button "Apply" at bounding box center [1052, 474] width 166 height 39
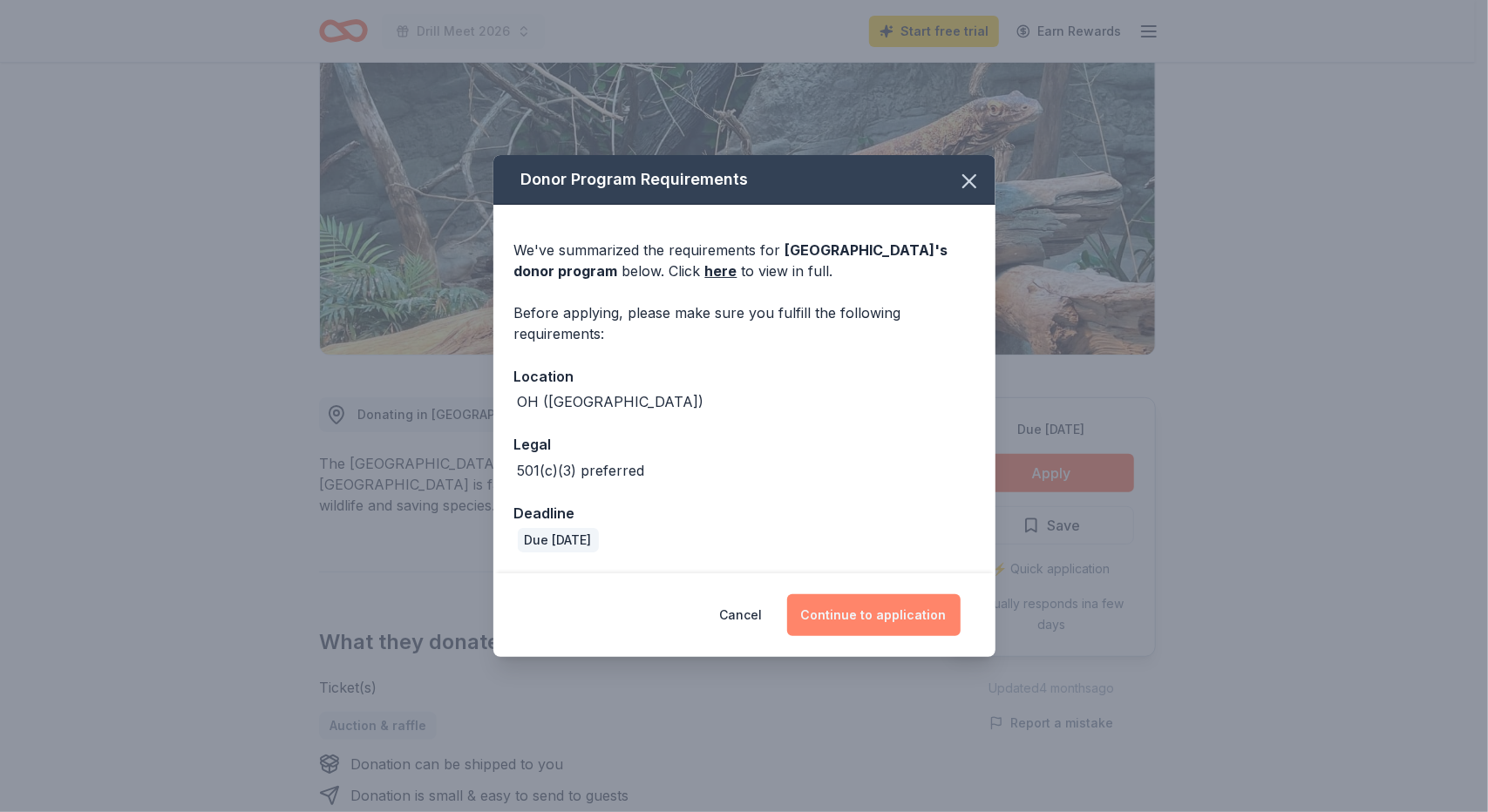
click at [904, 618] on button "Continue to application" at bounding box center [874, 615] width 173 height 41
